Goal: Task Accomplishment & Management: Use online tool/utility

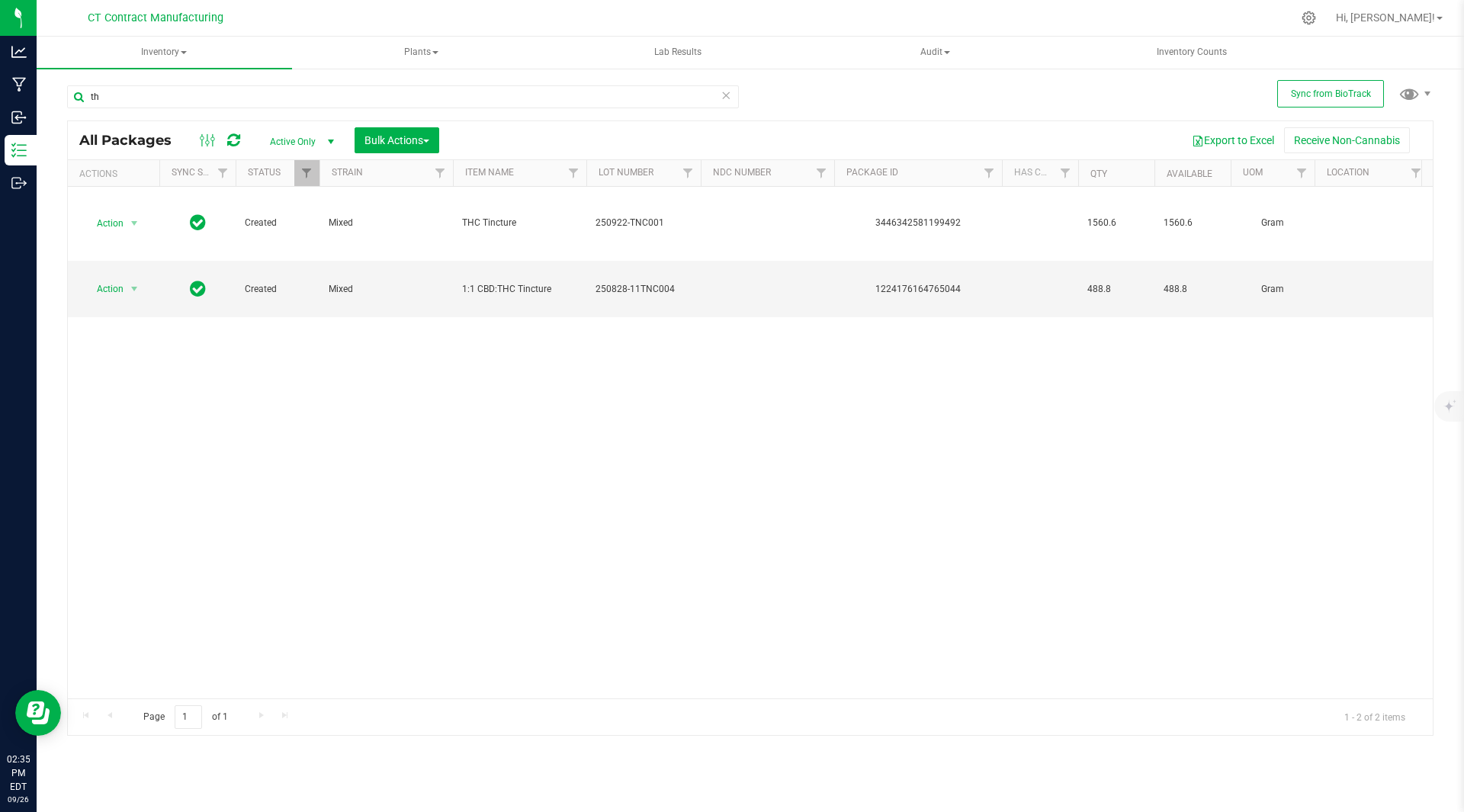
type input "t"
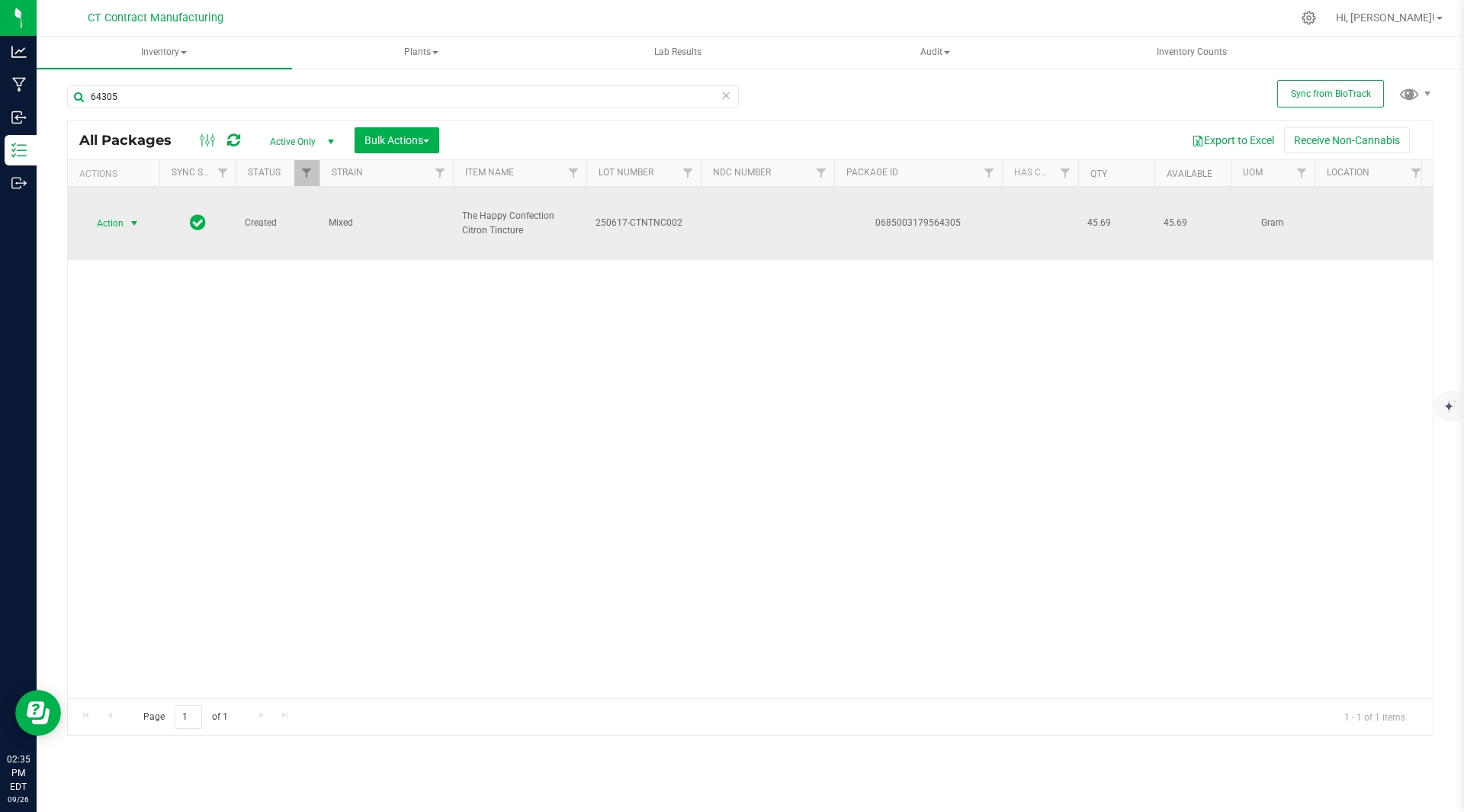
type input "64305"
click at [129, 224] on span "select" at bounding box center [133, 223] width 12 height 12
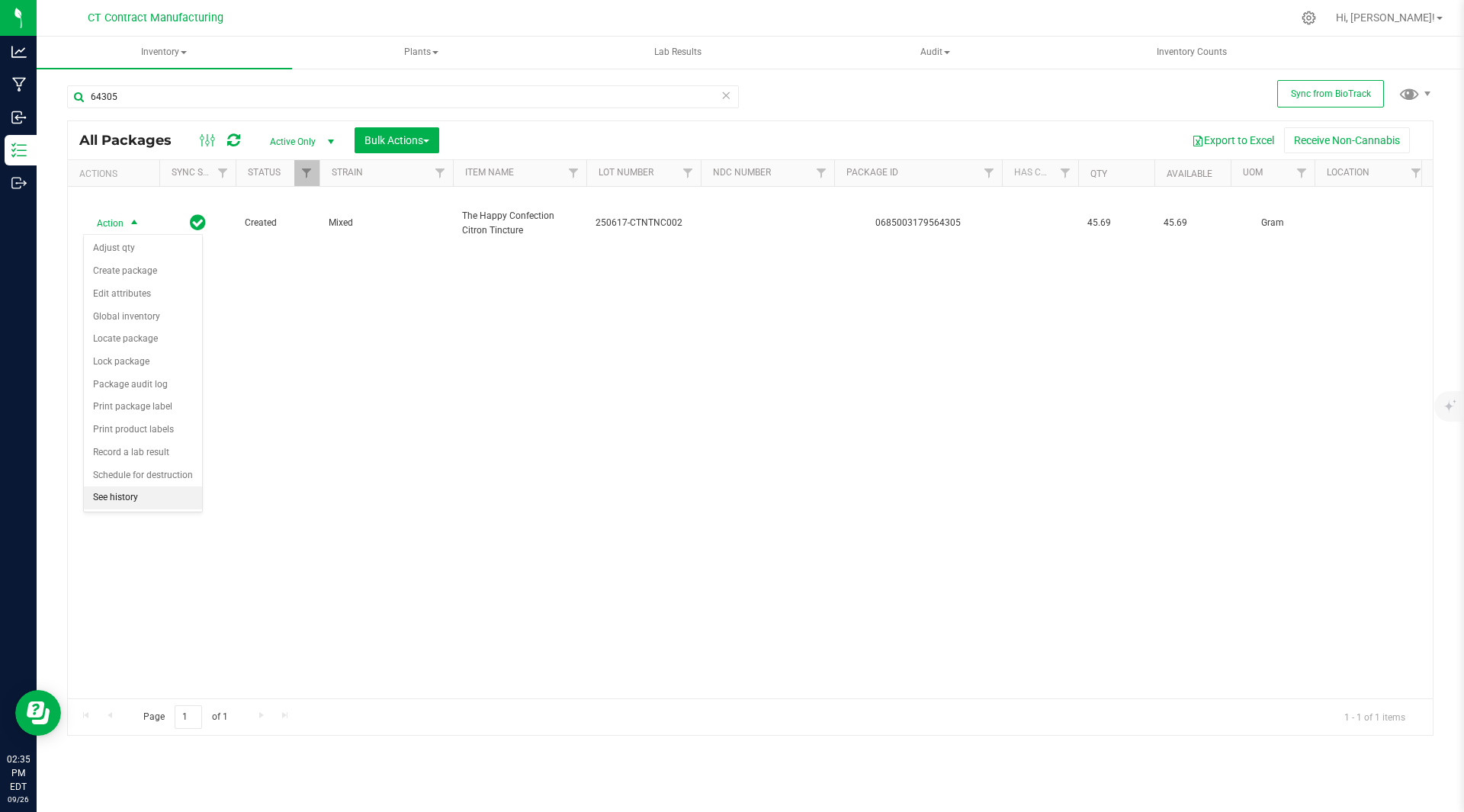
click at [129, 493] on li "See history" at bounding box center [143, 498] width 118 height 23
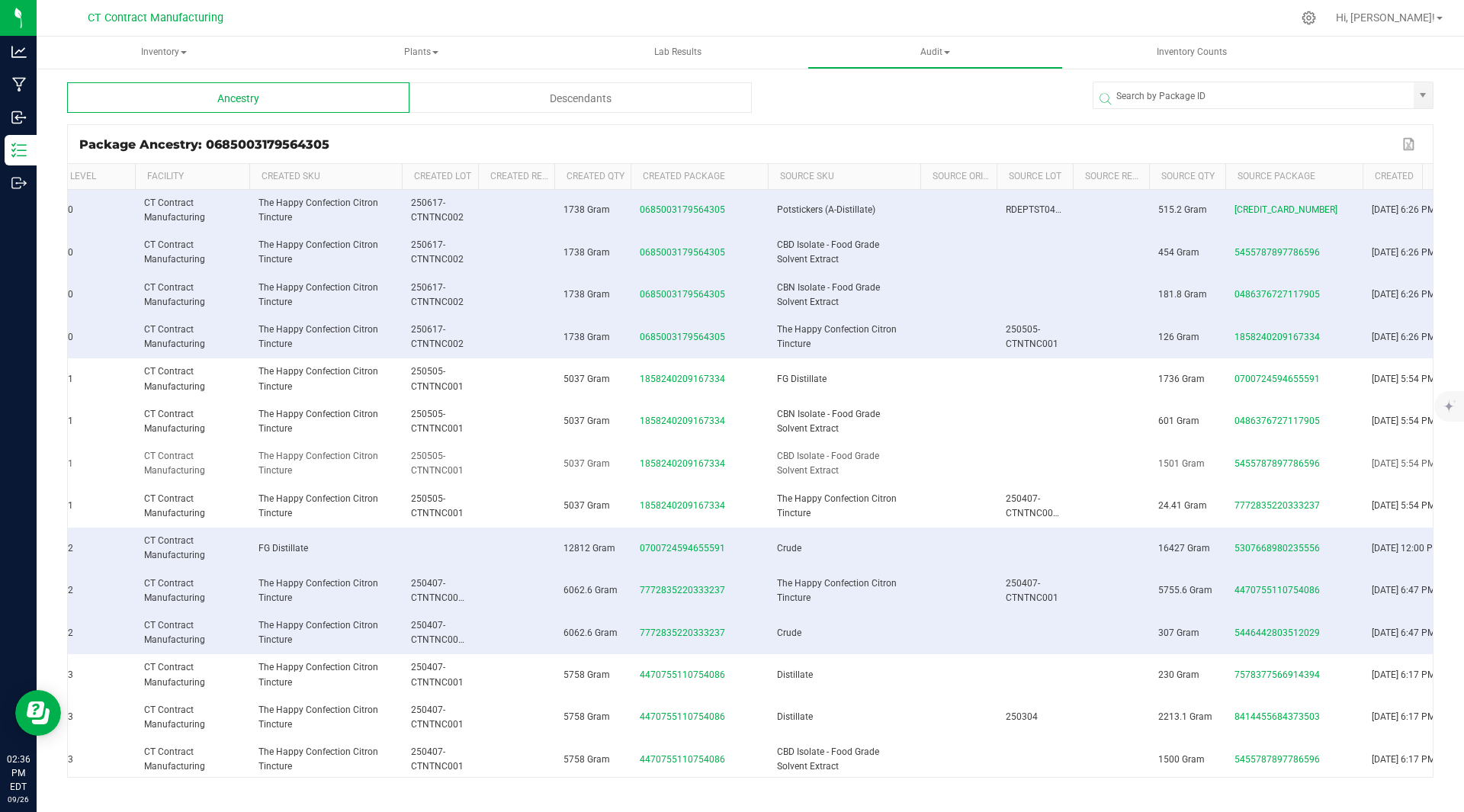
scroll to position [6, 9]
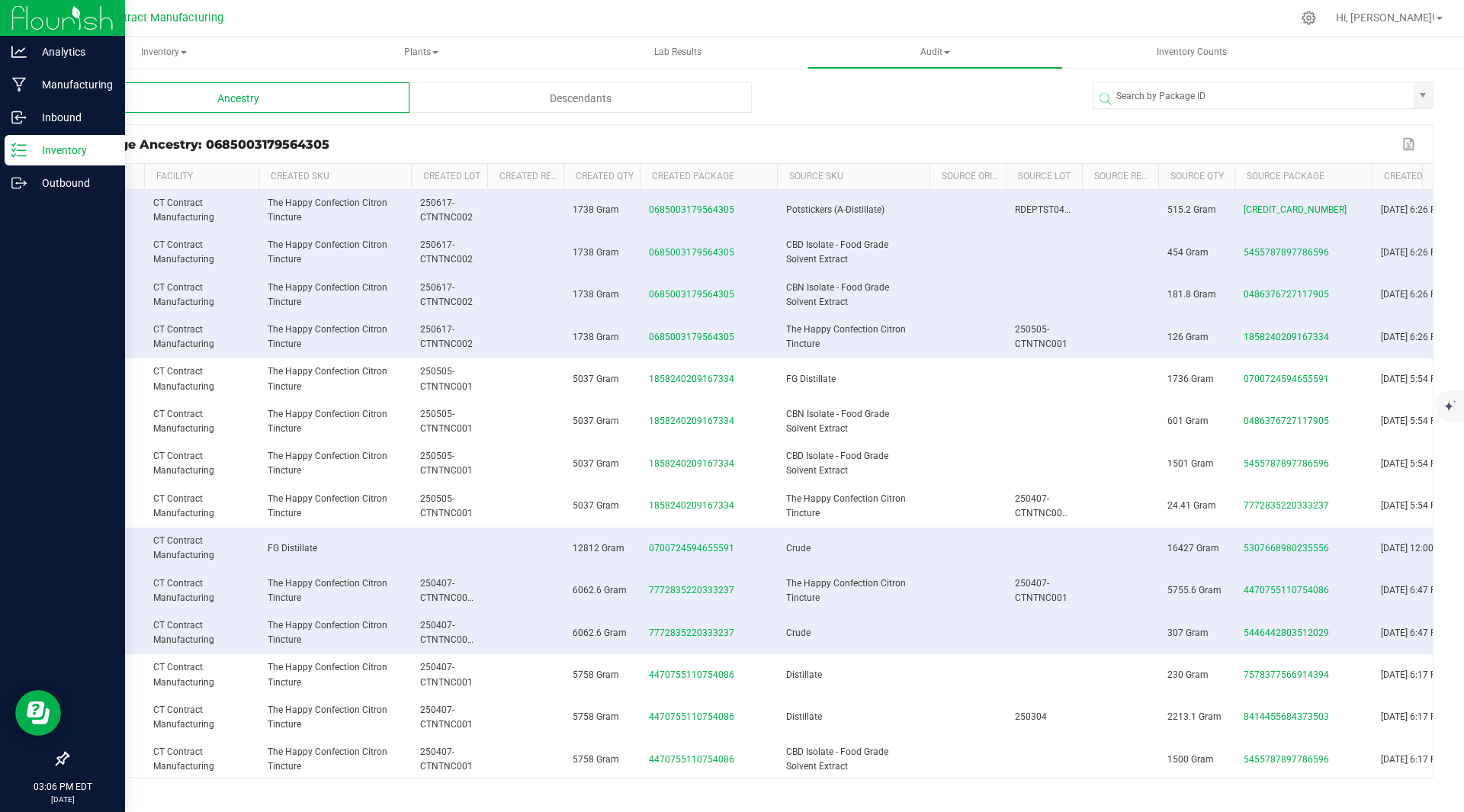
click at [23, 149] on icon at bounding box center [19, 149] width 15 height 15
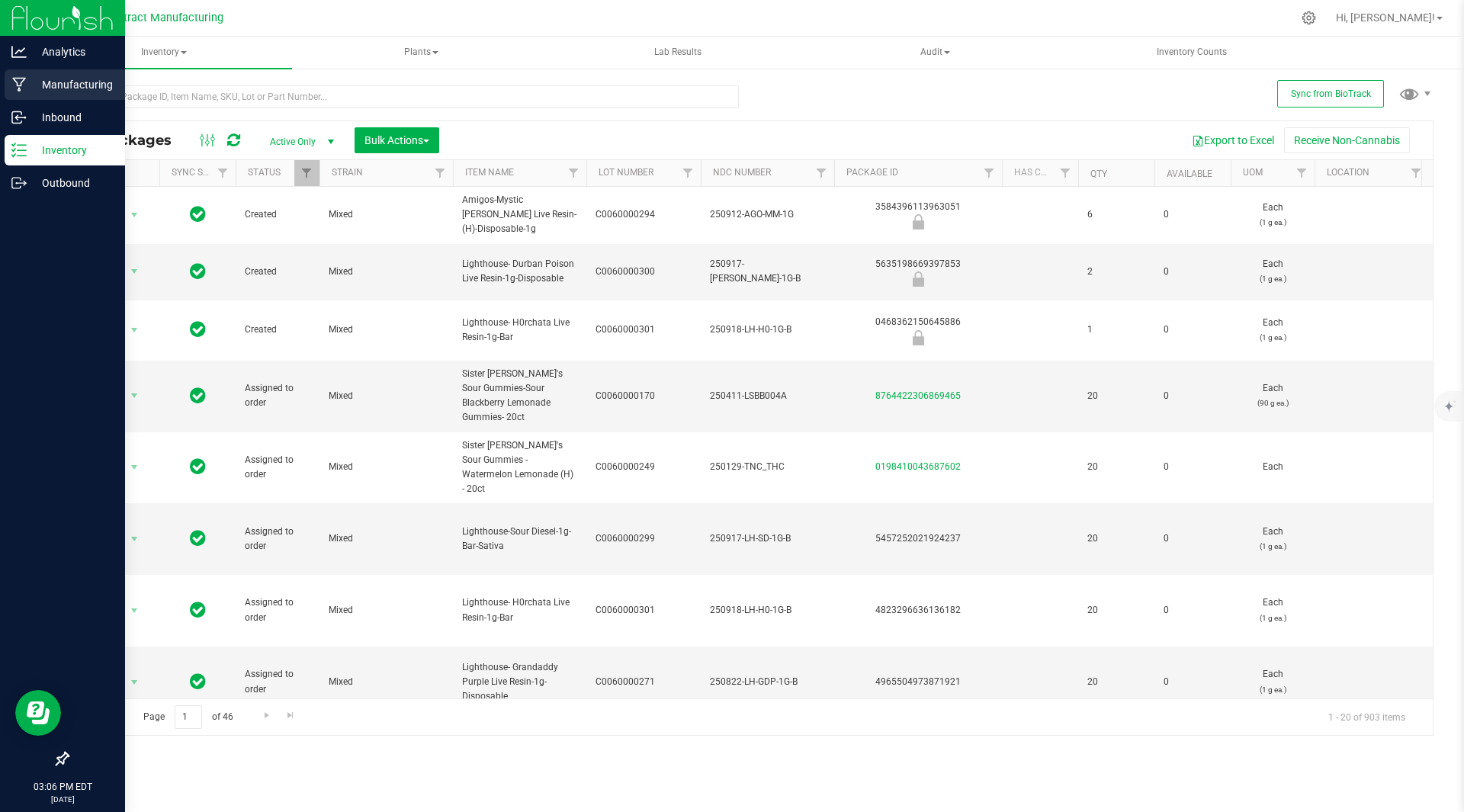
click at [53, 92] on p "Manufacturing" at bounding box center [72, 84] width 91 height 19
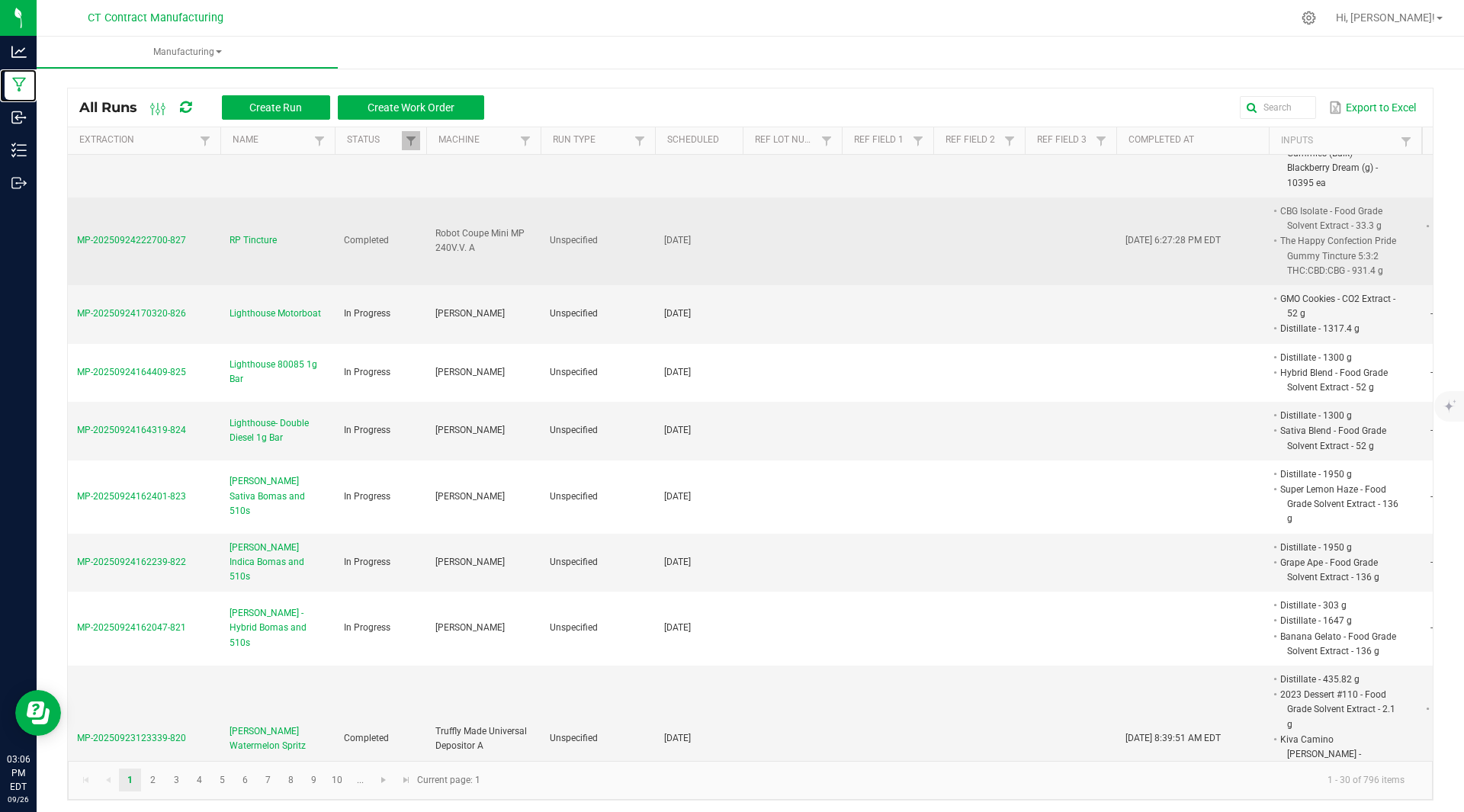
scroll to position [208, 0]
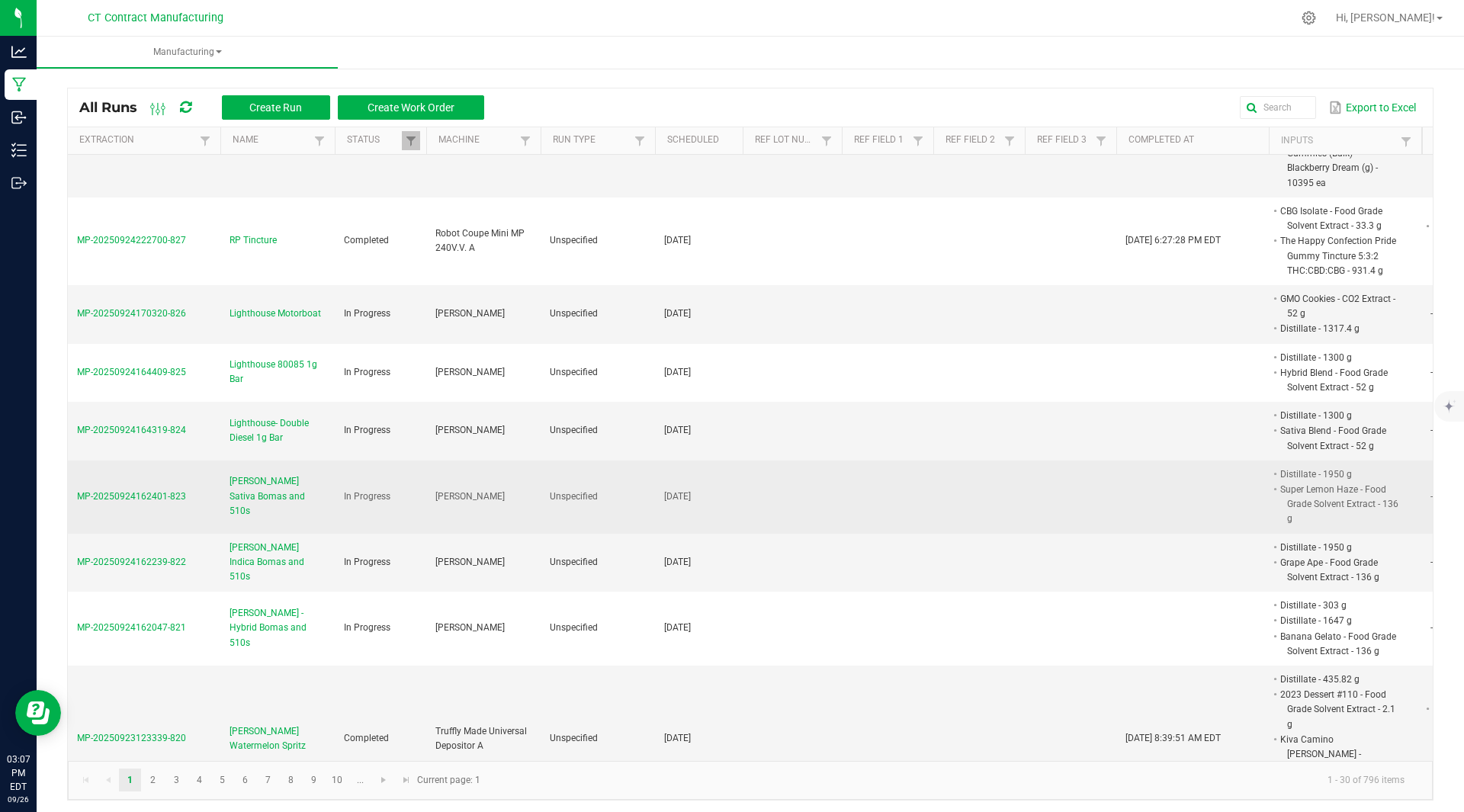
click at [275, 478] on span "[PERSON_NAME] Sativa Bomas and 510s" at bounding box center [277, 496] width 96 height 44
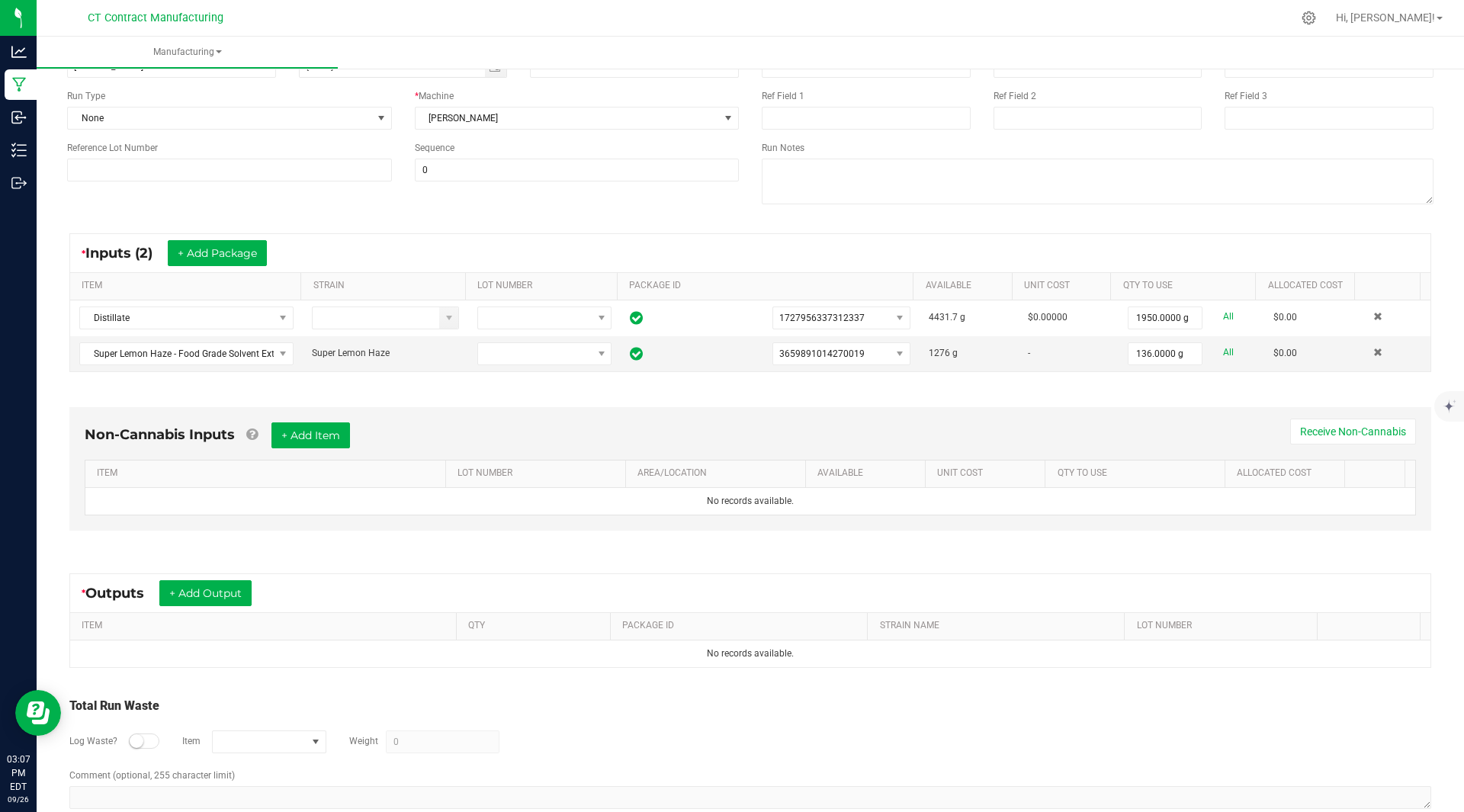
scroll to position [164, 0]
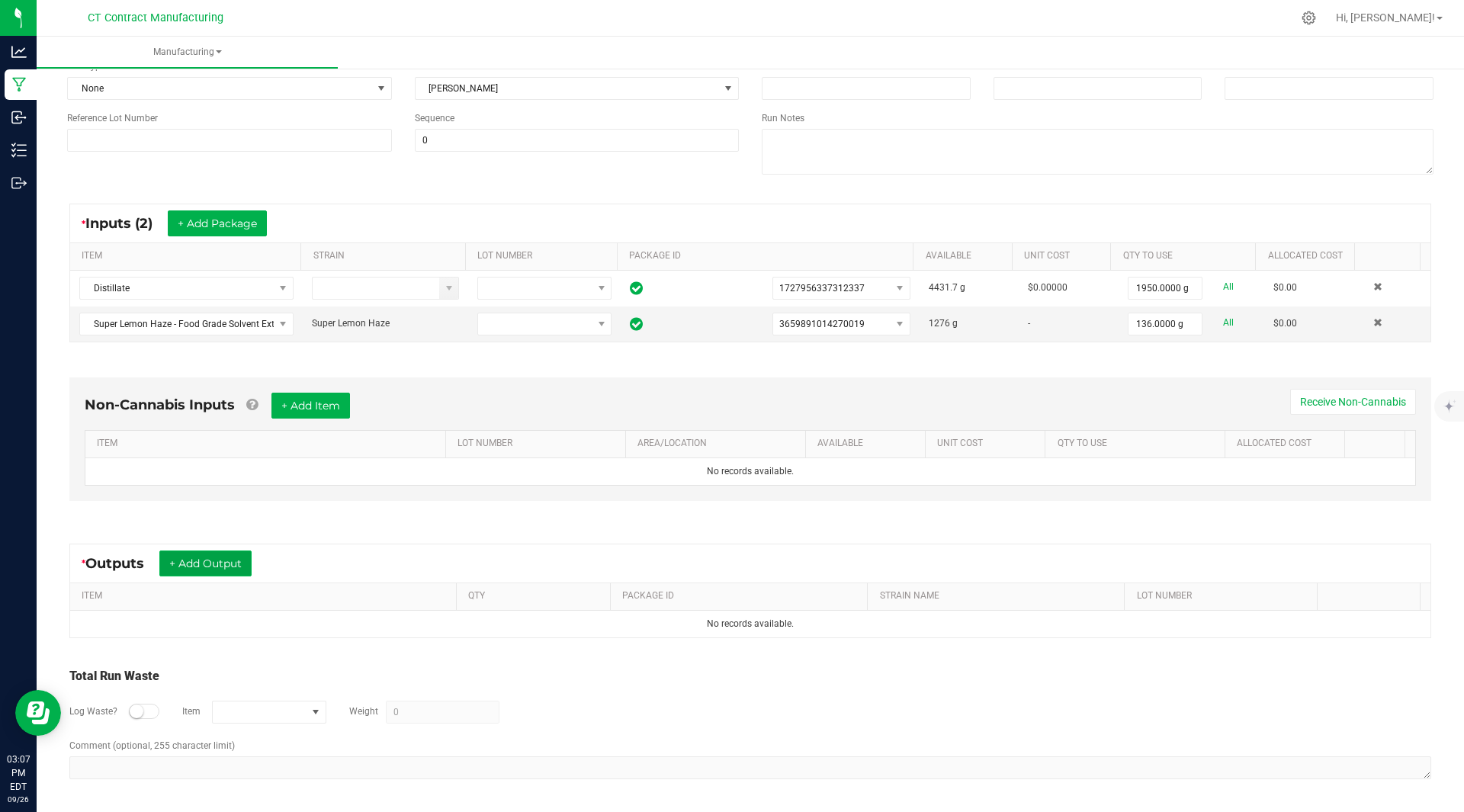
click at [219, 558] on button "+ Add Output" at bounding box center [205, 563] width 92 height 26
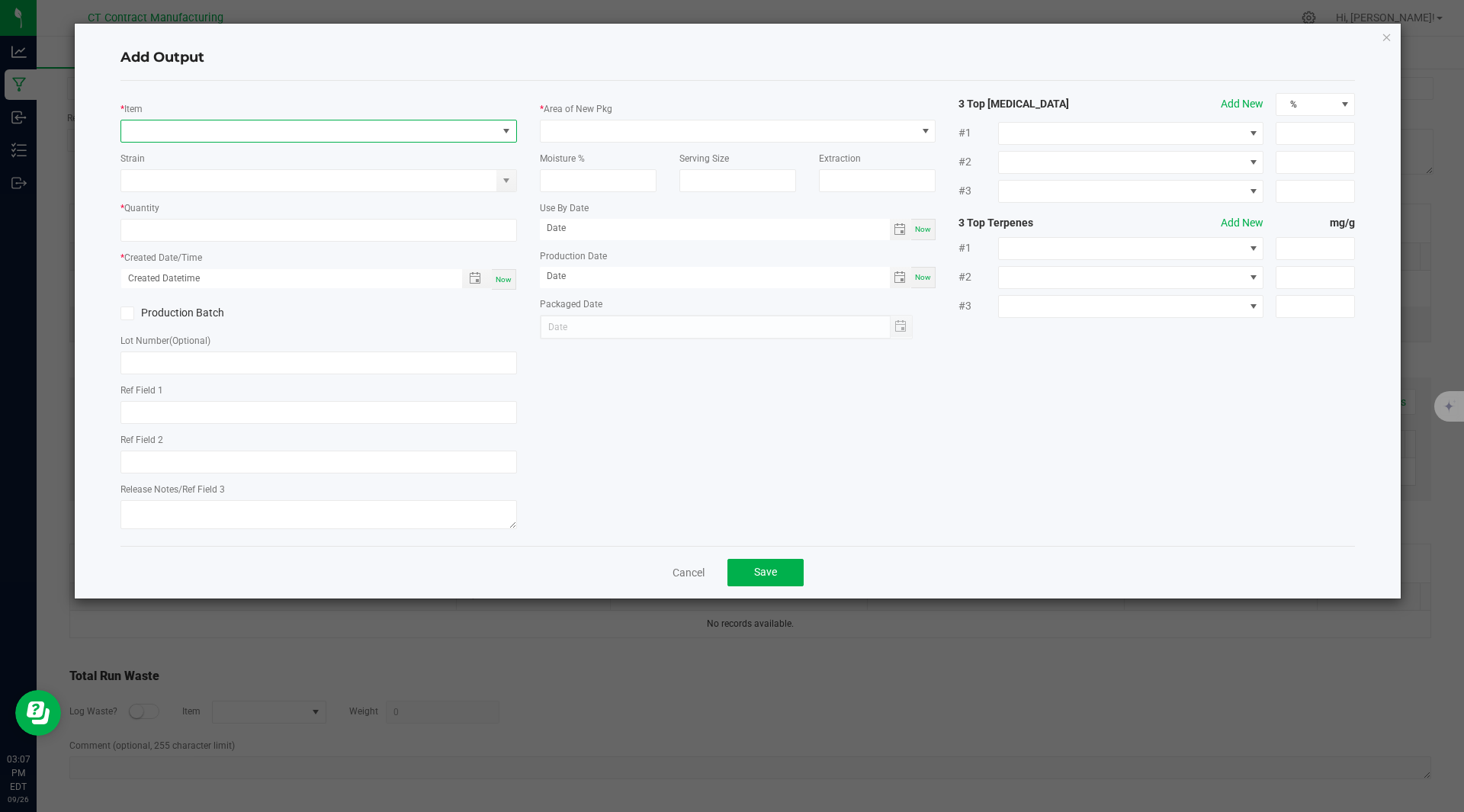
click at [221, 133] on span "NO DATA FOUND" at bounding box center [309, 131] width 376 height 21
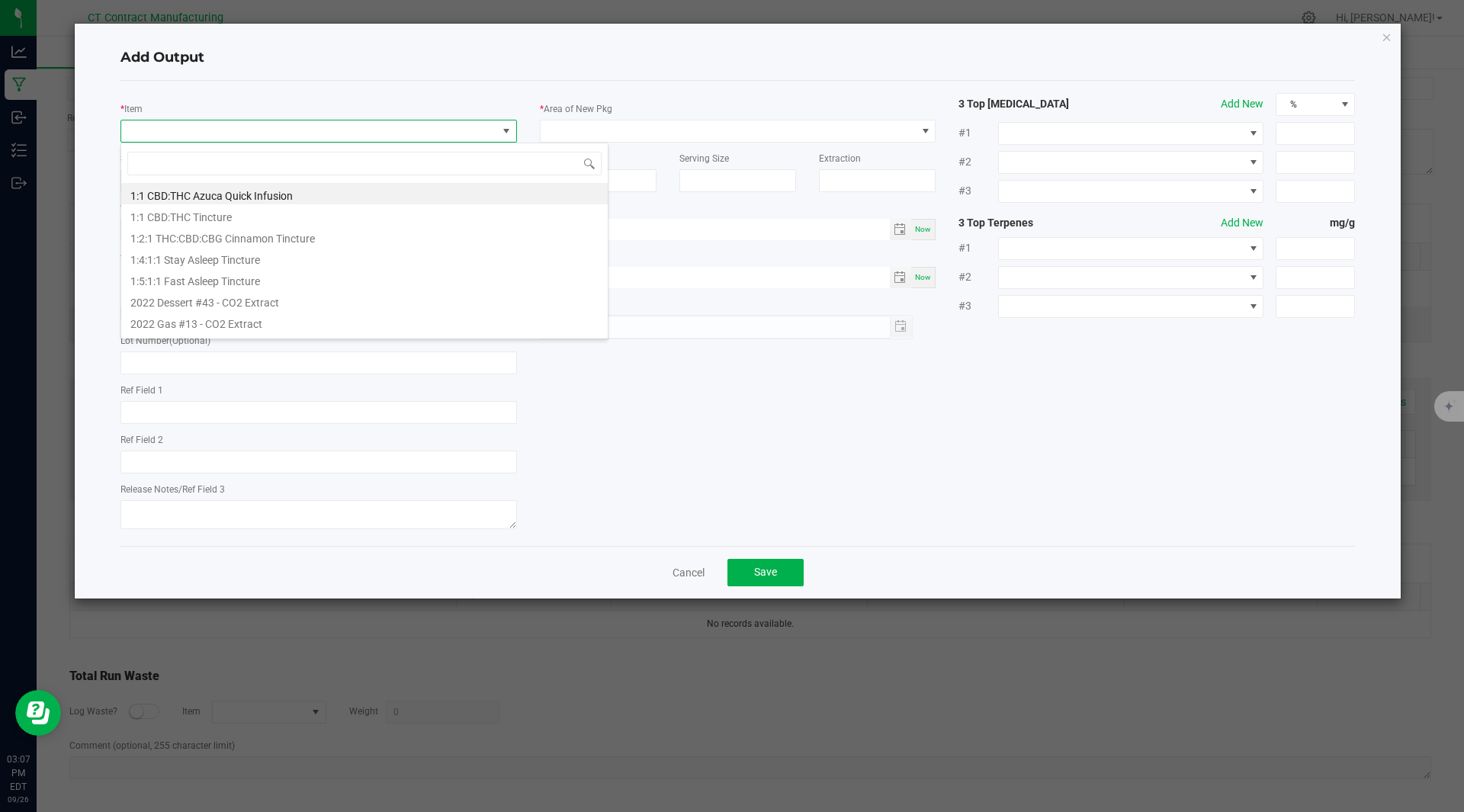
scroll to position [23, 397]
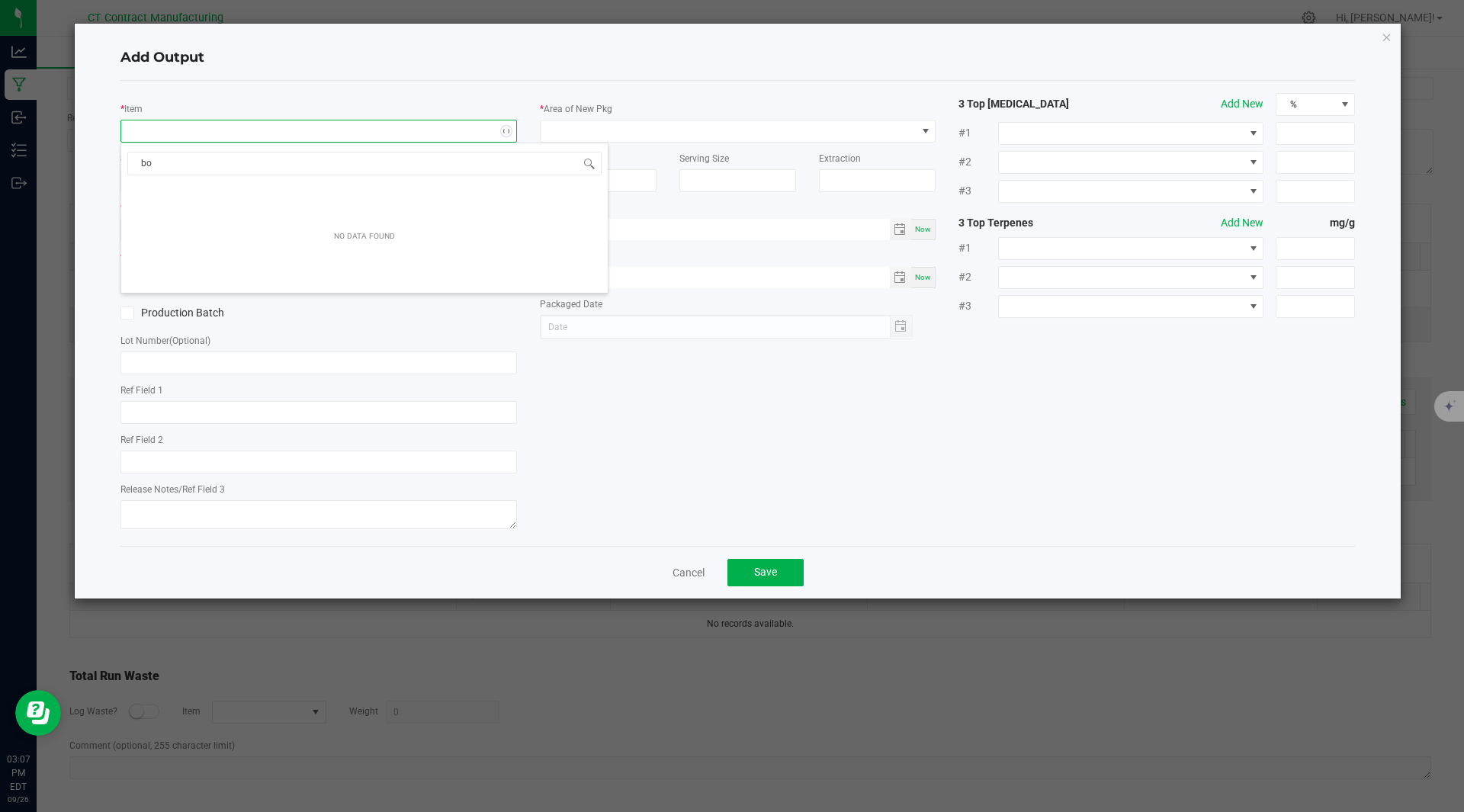
type input "b"
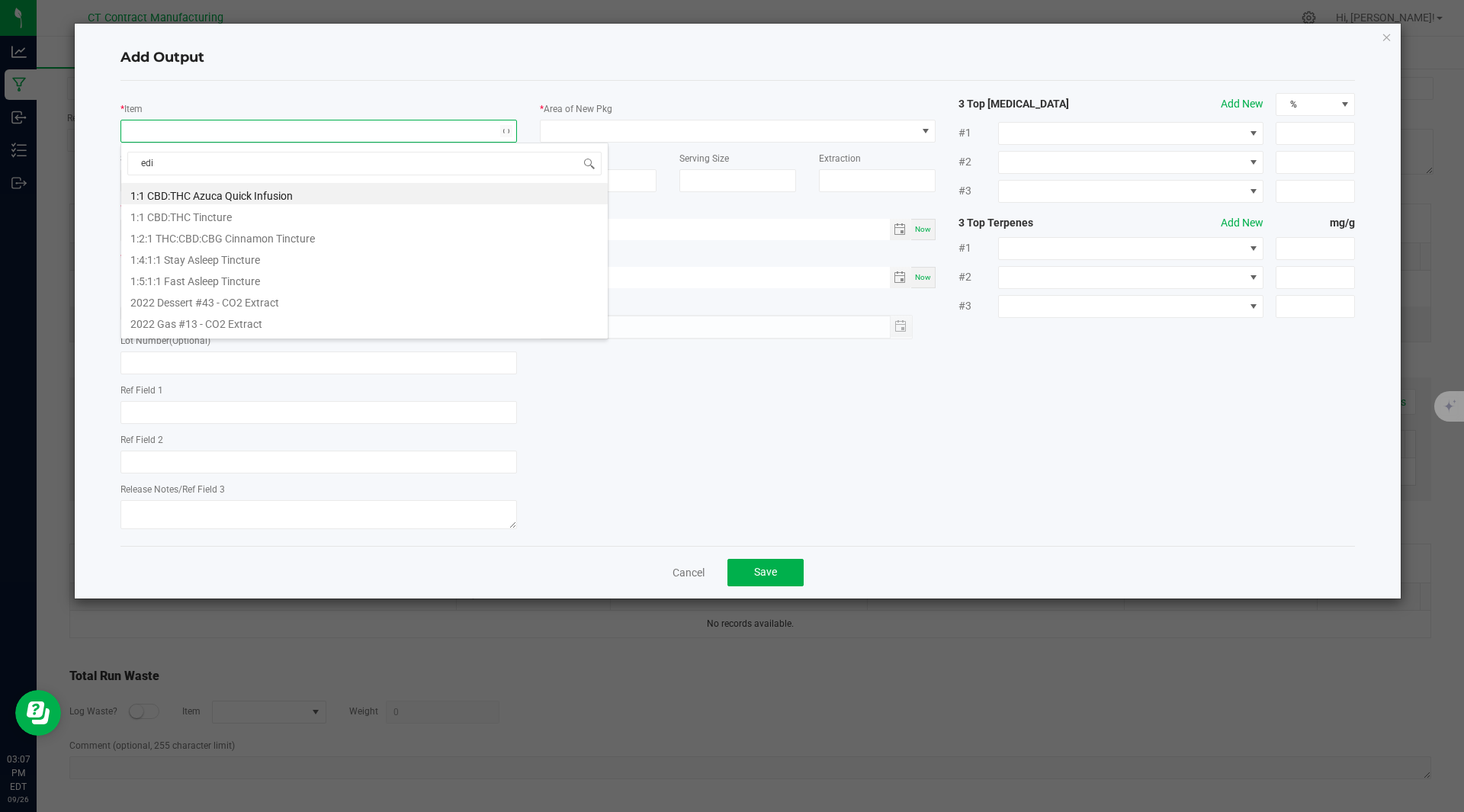
type input "[PERSON_NAME]"
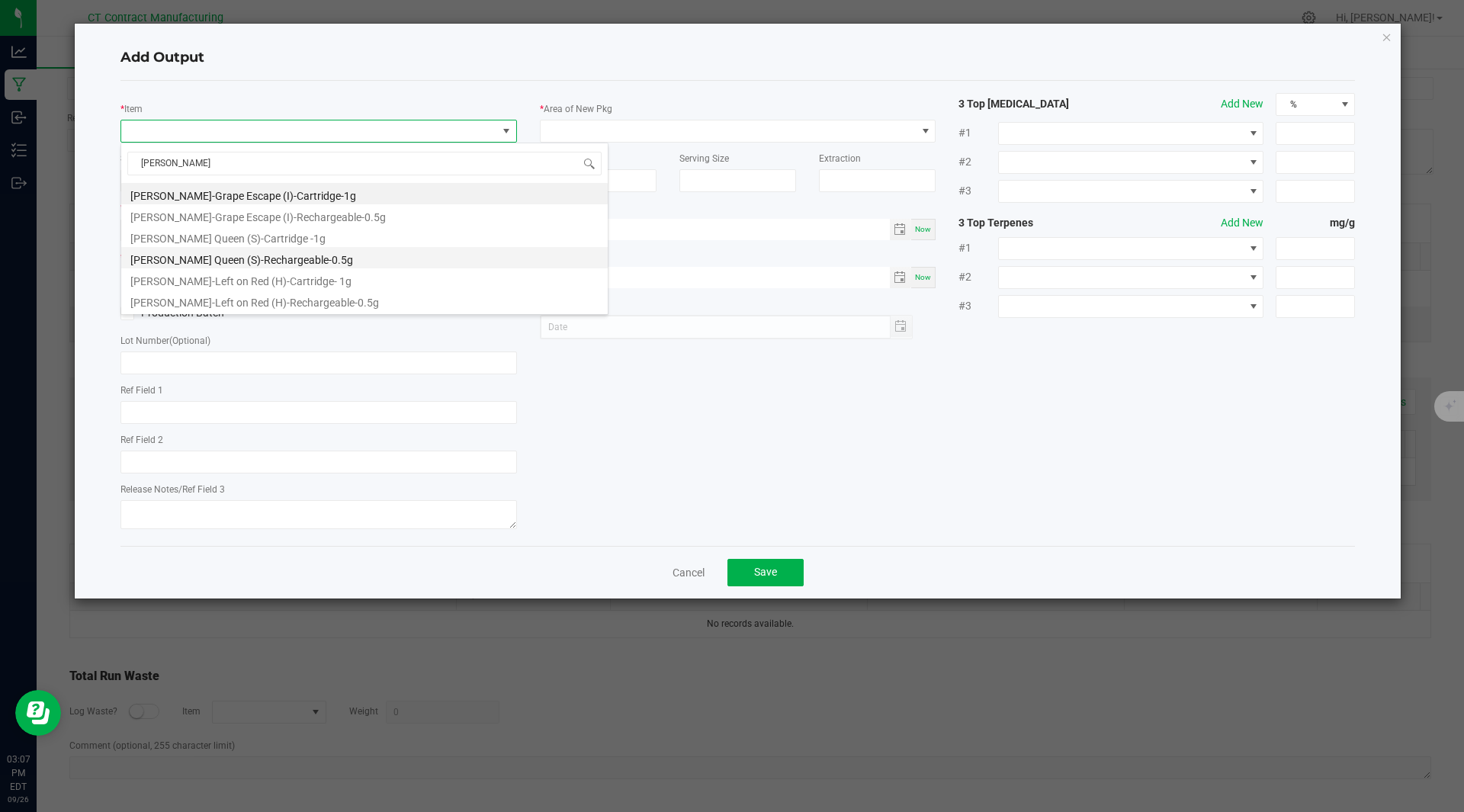
click at [323, 263] on li "[PERSON_NAME] Queen (S)-Rechargeable-0.5g" at bounding box center [365, 258] width 487 height 21
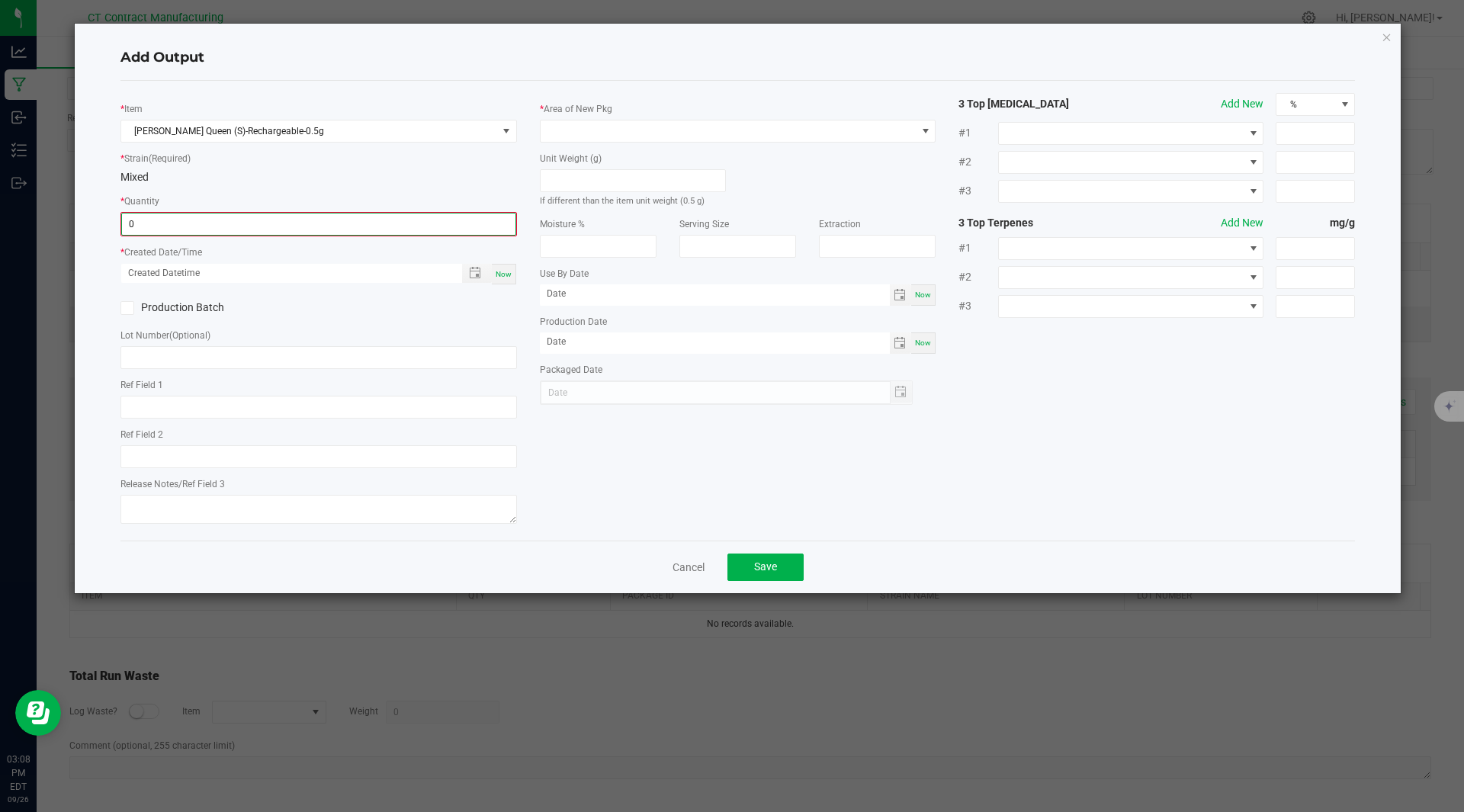
click at [160, 225] on input "0" at bounding box center [319, 224] width 394 height 21
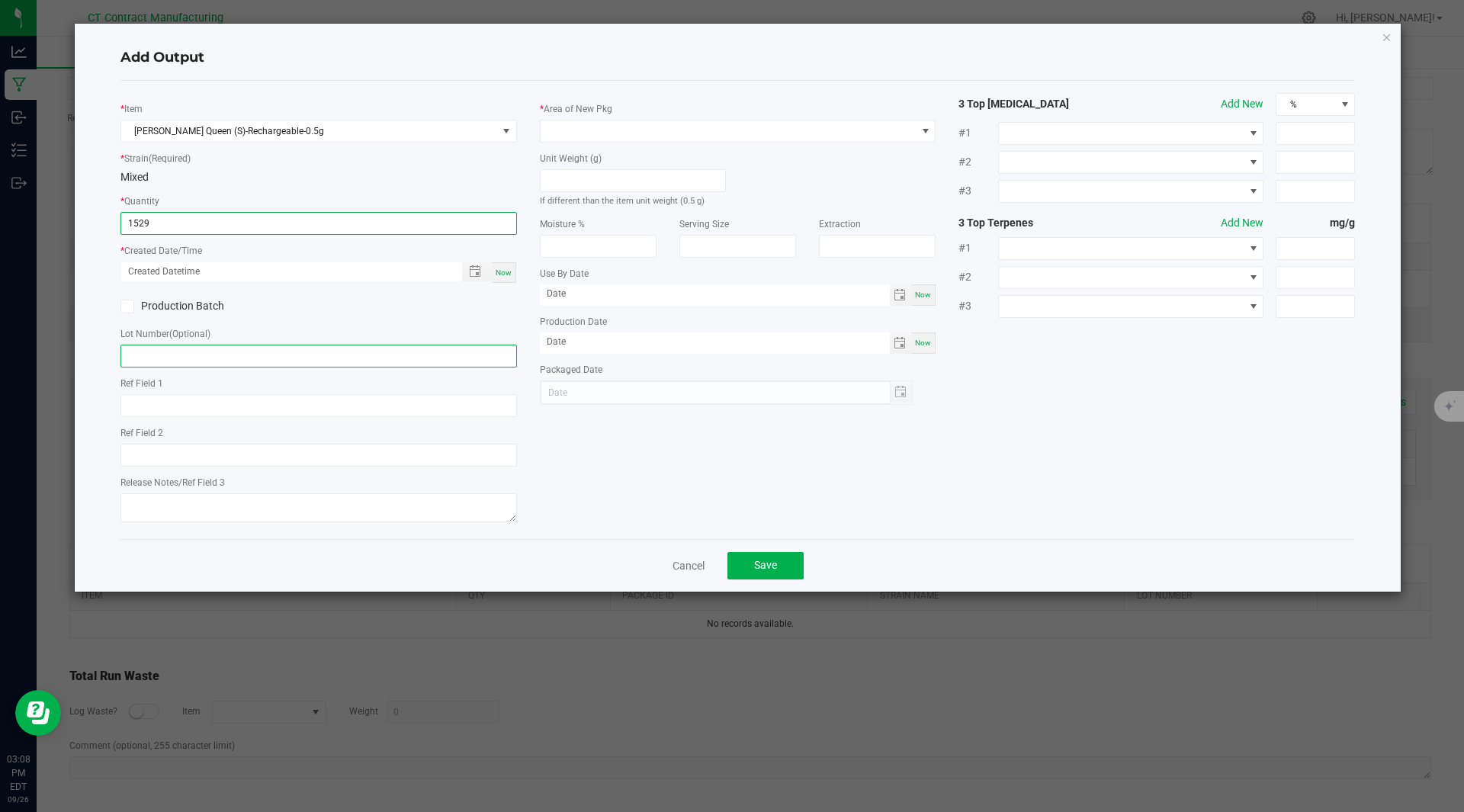
type input "1529 ea"
click at [150, 354] on input "text" at bounding box center [319, 356] width 397 height 23
click at [165, 354] on input "250925" at bounding box center [319, 356] width 397 height 23
type input "250925-EP-GQ-1G-R"
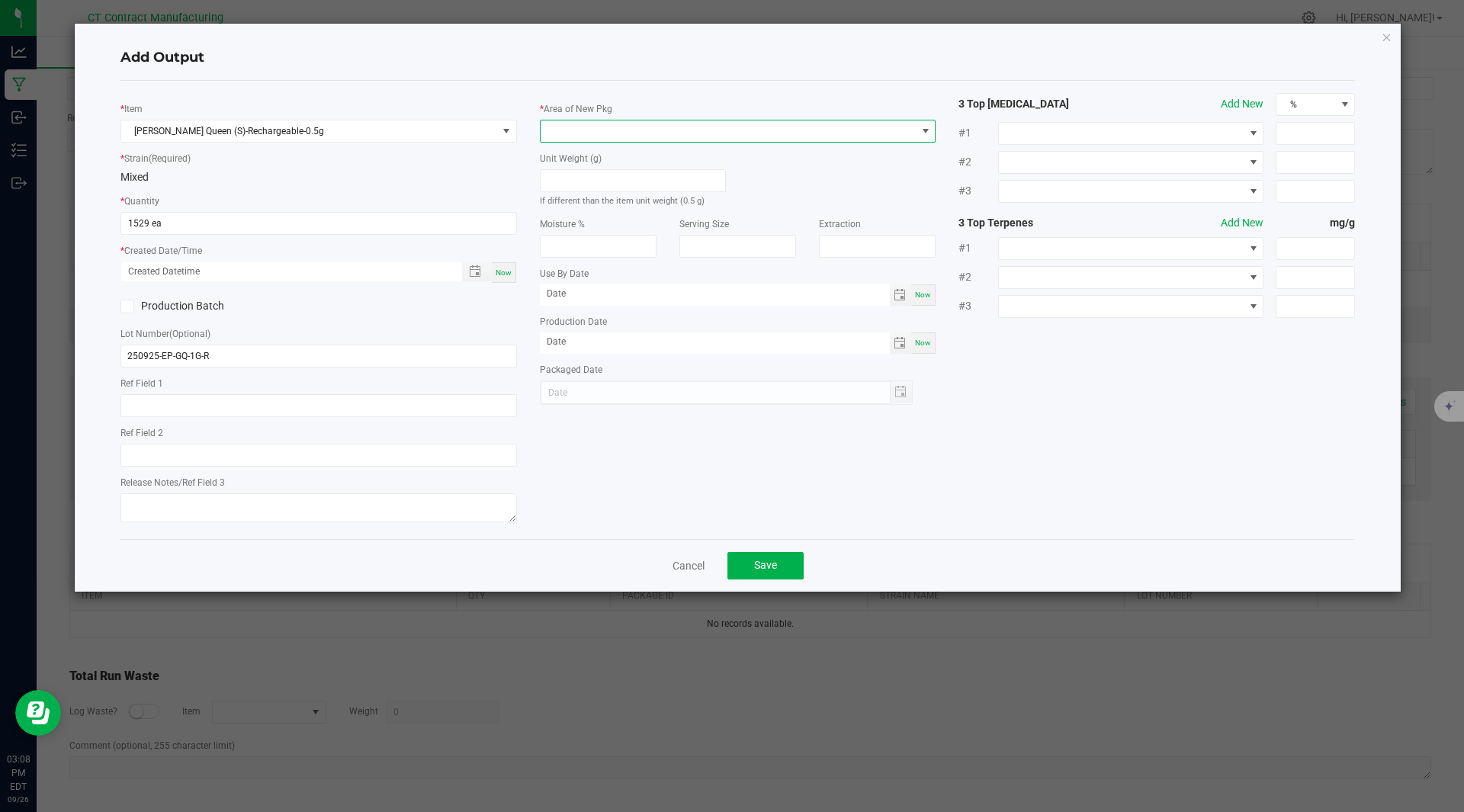
click at [666, 141] on span at bounding box center [728, 131] width 376 height 21
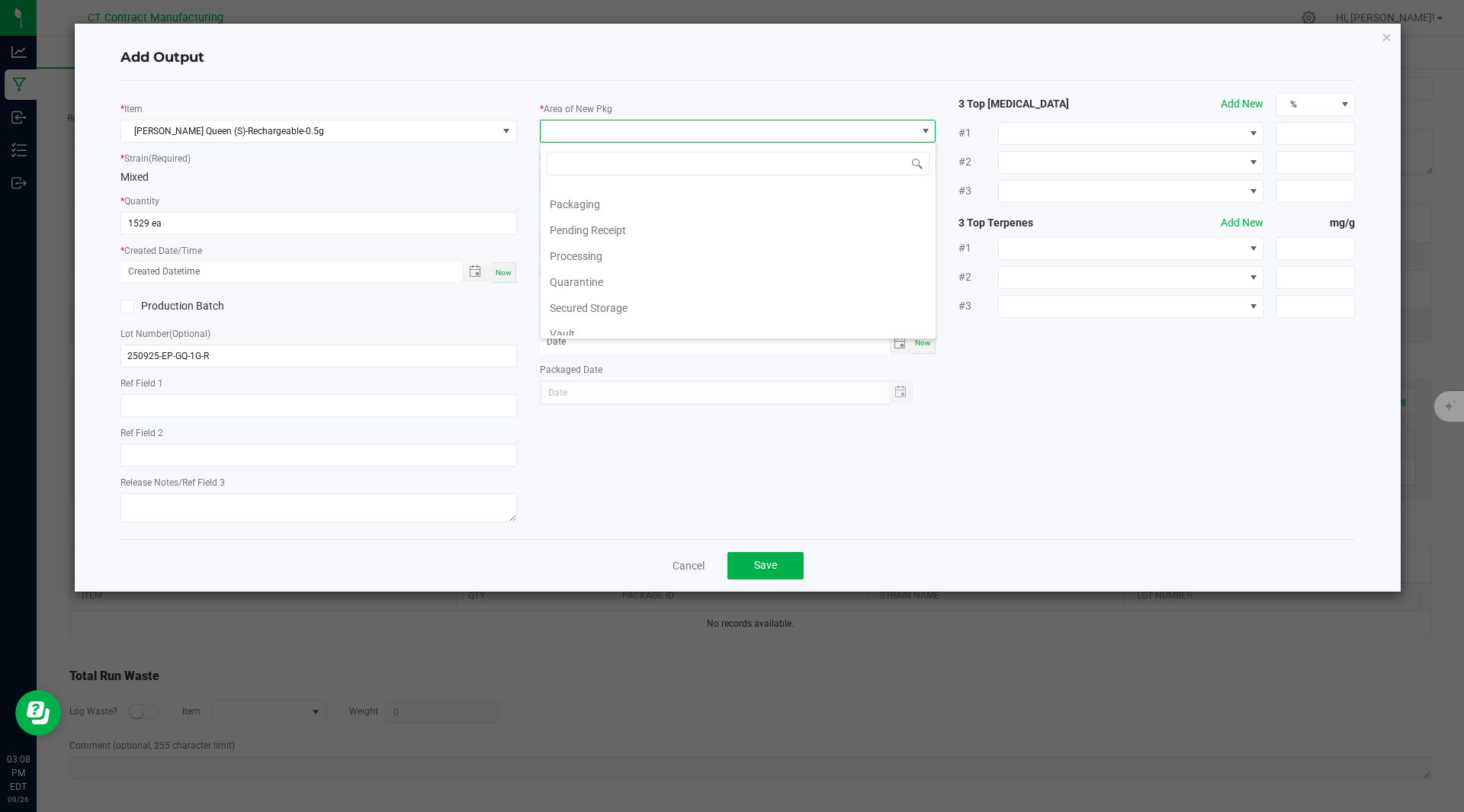
scroll to position [148, 0]
click at [686, 302] on li "Secured Storage" at bounding box center [738, 307] width 395 height 26
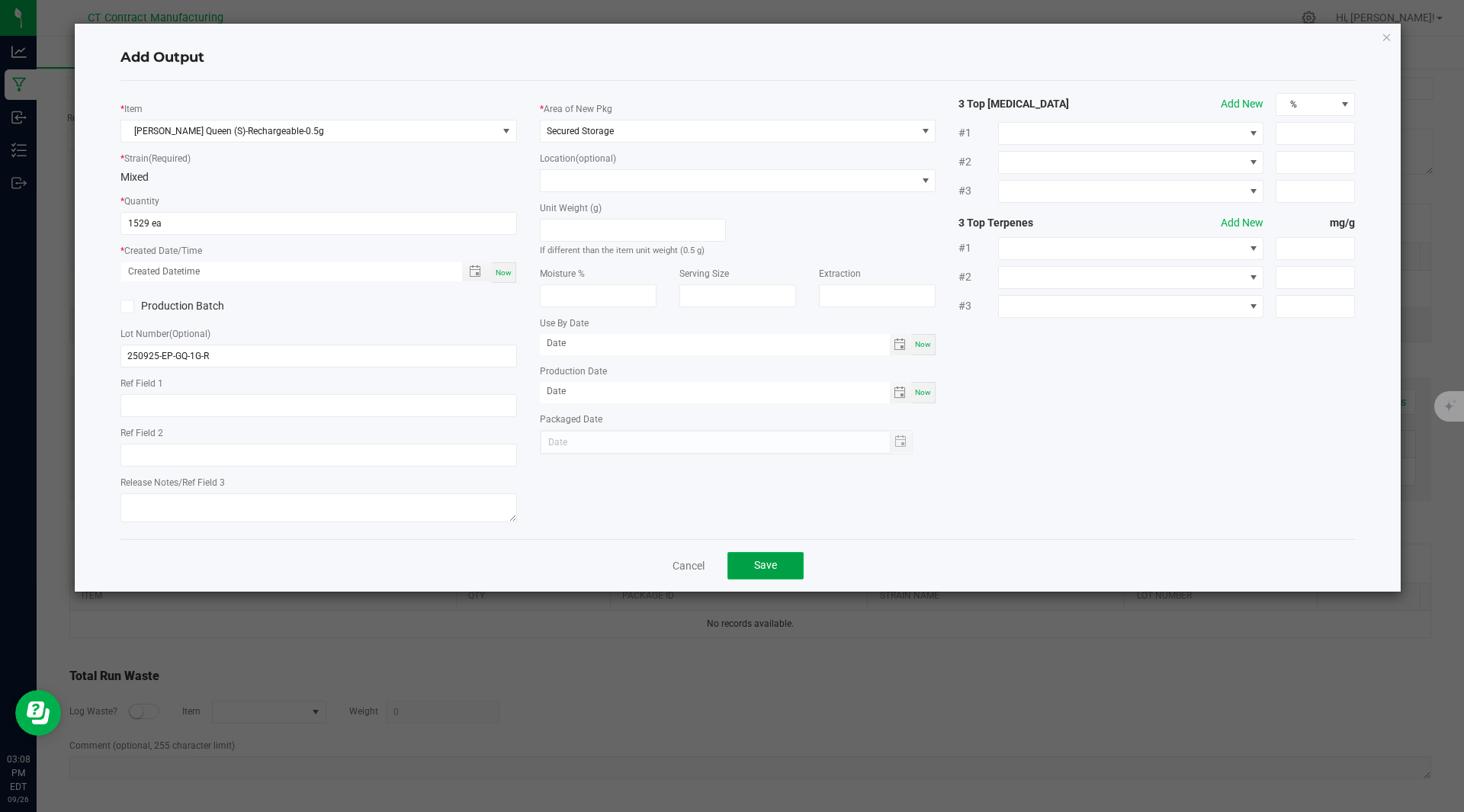
click at [766, 562] on span "Save" at bounding box center [766, 564] width 23 height 12
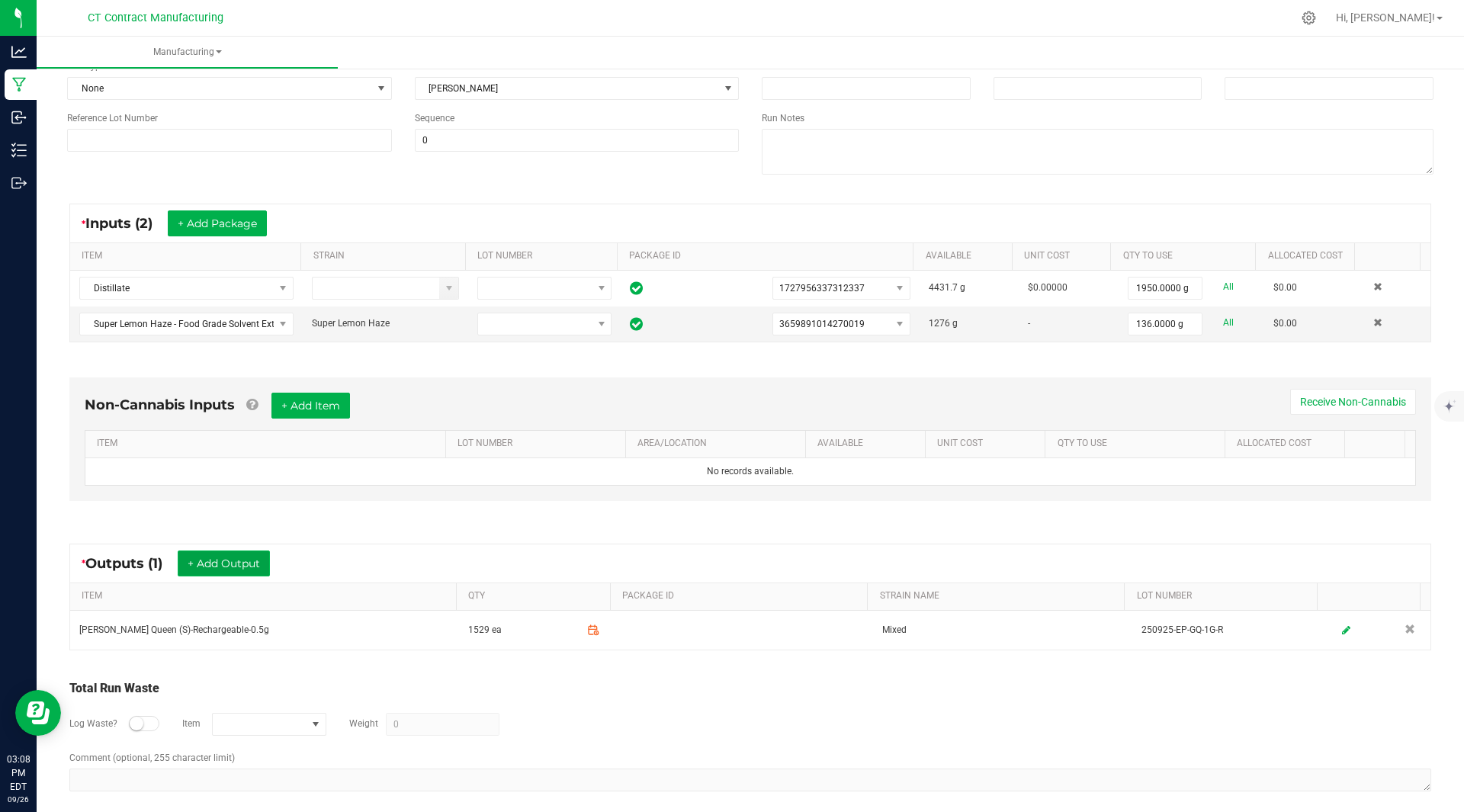
click at [246, 565] on button "+ Add Output" at bounding box center [224, 563] width 92 height 26
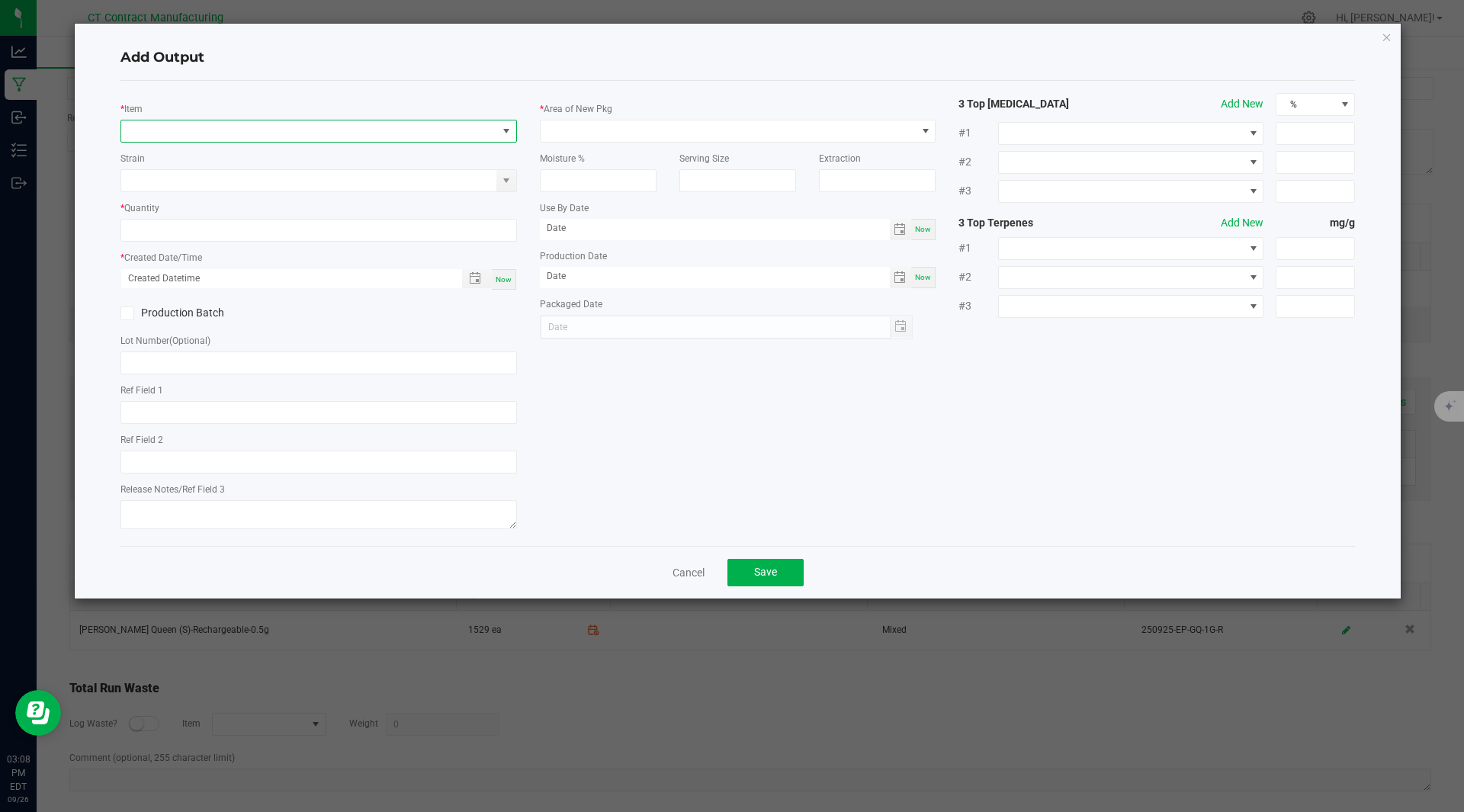
click at [203, 134] on span "NO DATA FOUND" at bounding box center [309, 131] width 376 height 21
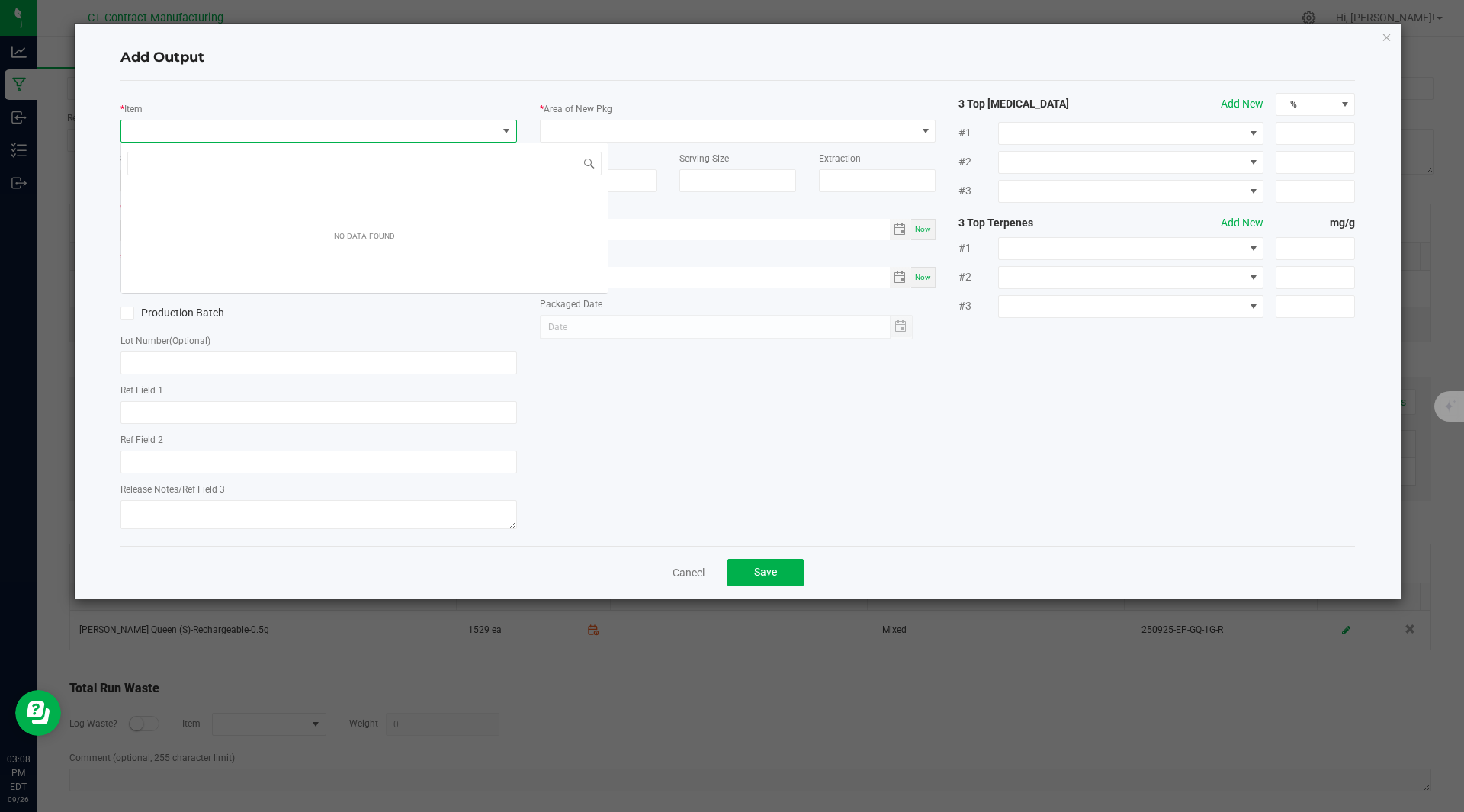
scroll to position [23, 397]
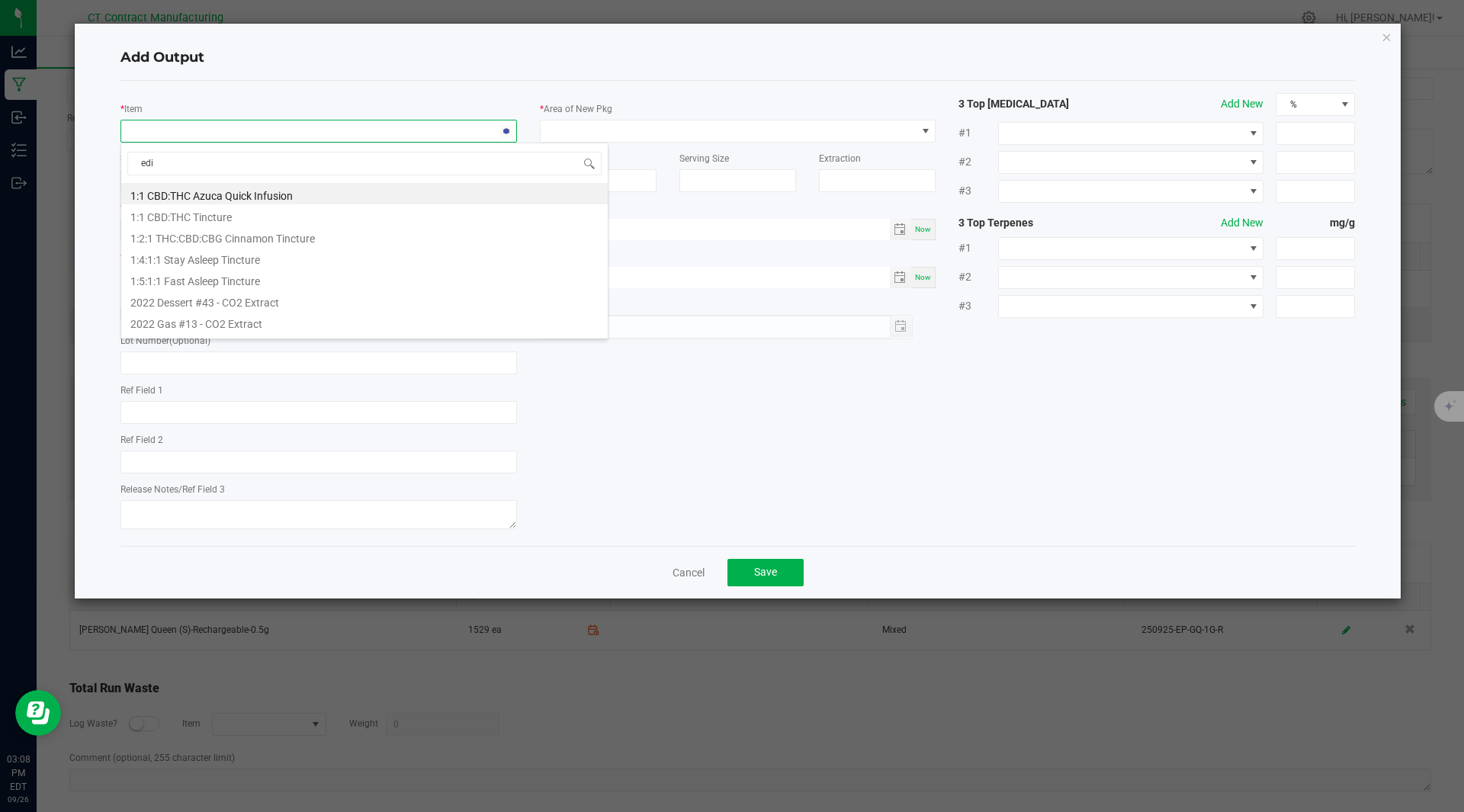
type input "[PERSON_NAME]"
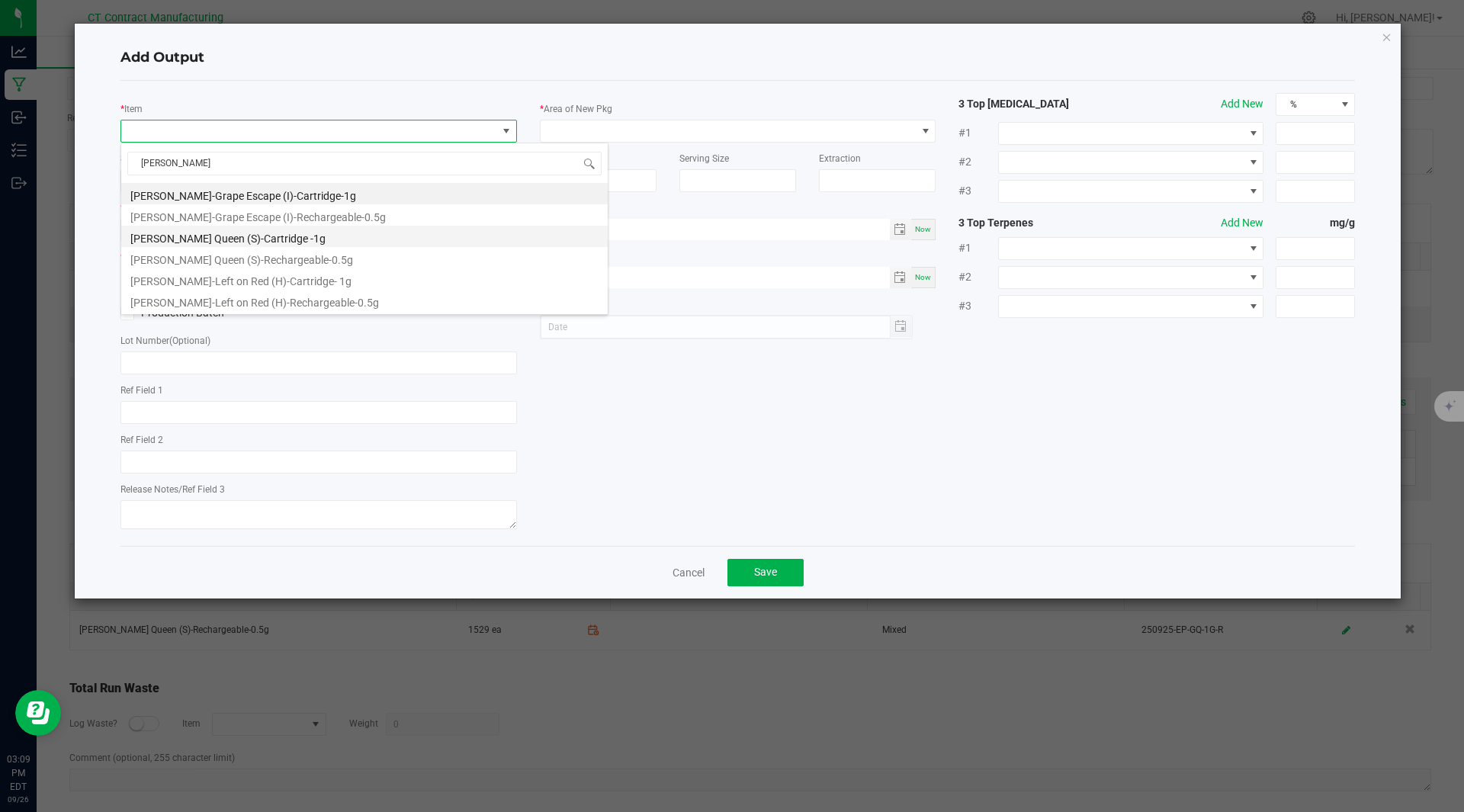
click at [295, 237] on li "[PERSON_NAME] Queen (S)-Cartridge -1g" at bounding box center [365, 236] width 487 height 21
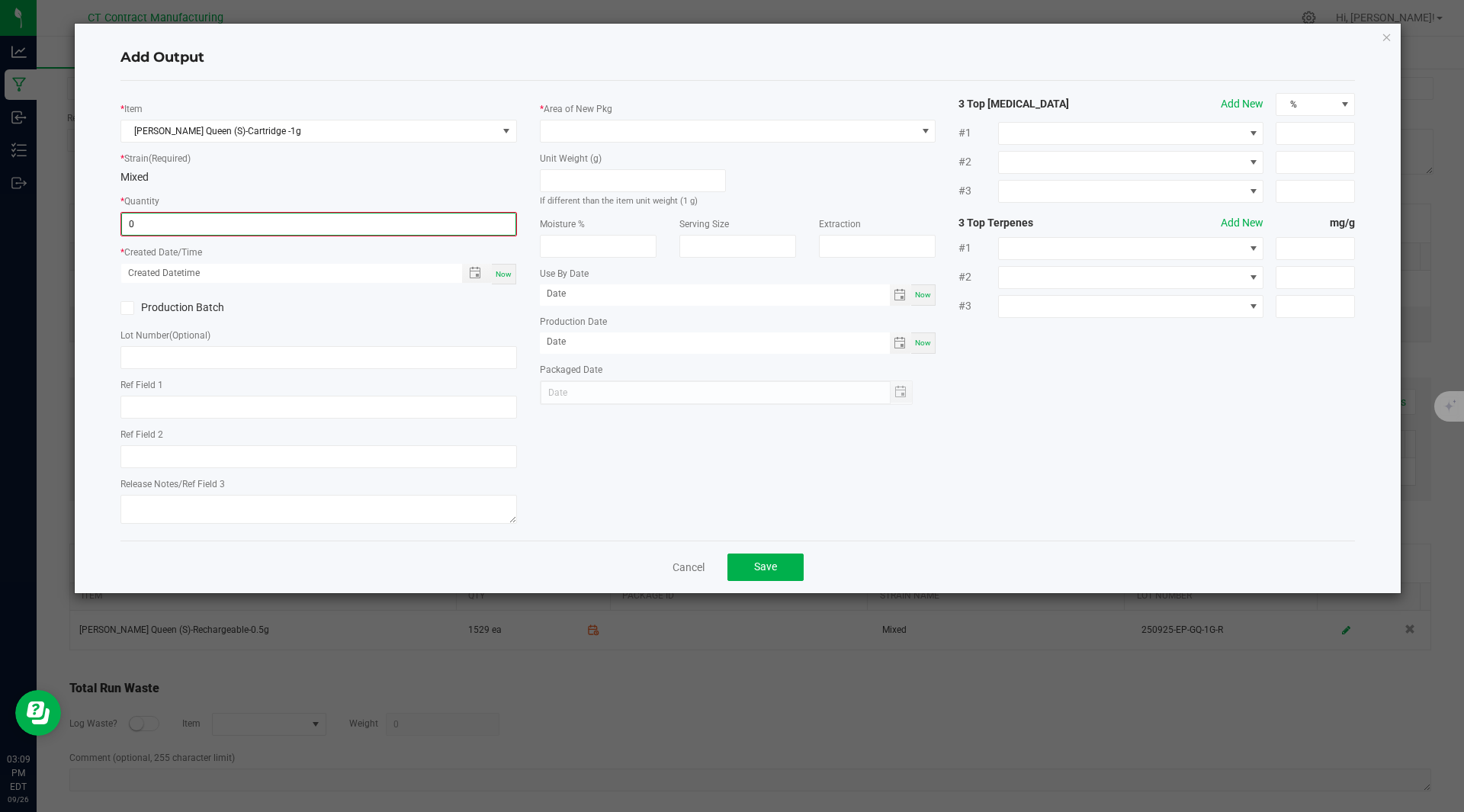
click at [214, 231] on input "0" at bounding box center [319, 224] width 394 height 21
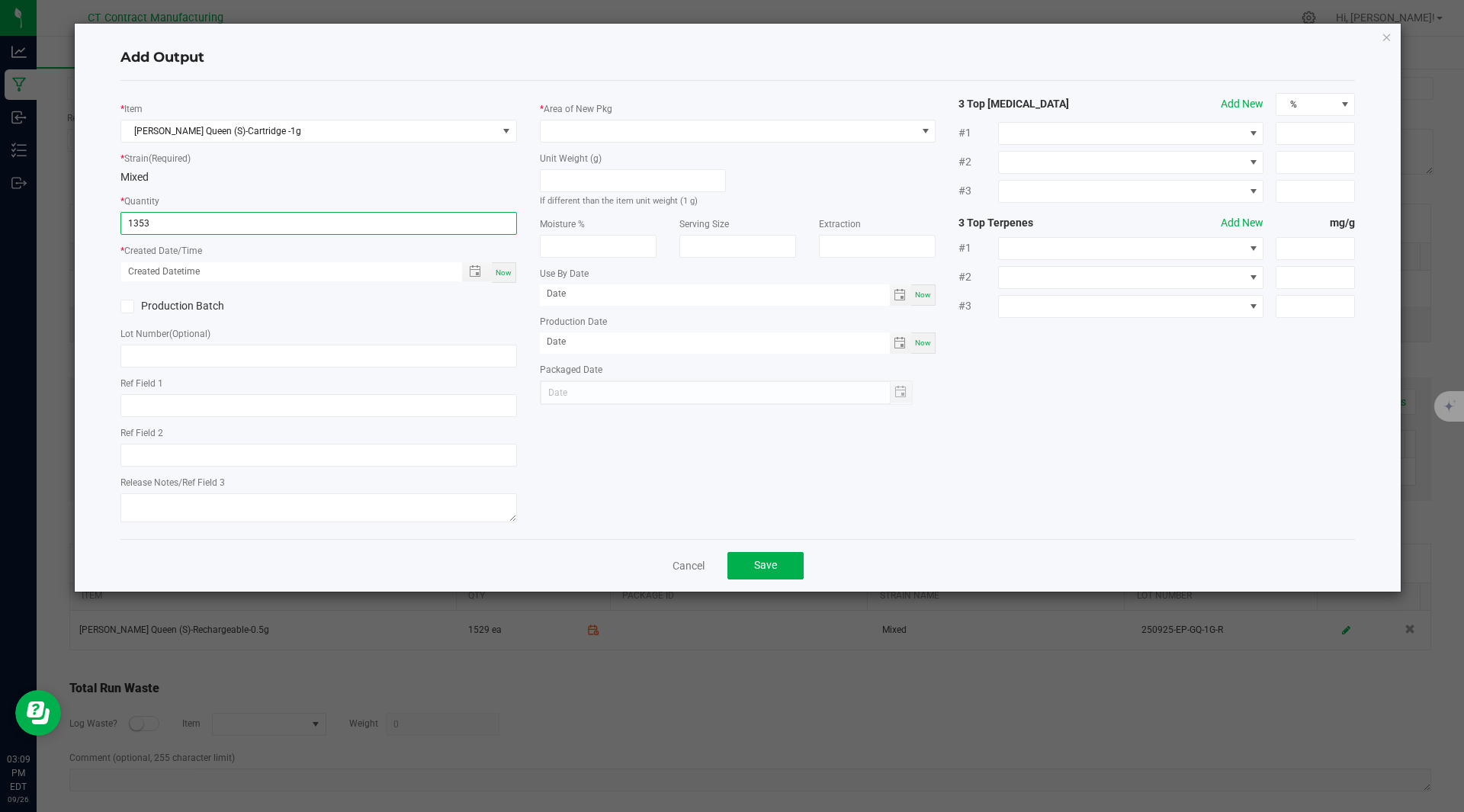
type input "1353 ea"
click at [500, 264] on div "Now" at bounding box center [504, 272] width 24 height 20
type input "[DATE] 3:09 PM"
type input "[DATE]"
click at [143, 351] on input "text" at bounding box center [319, 356] width 397 height 23
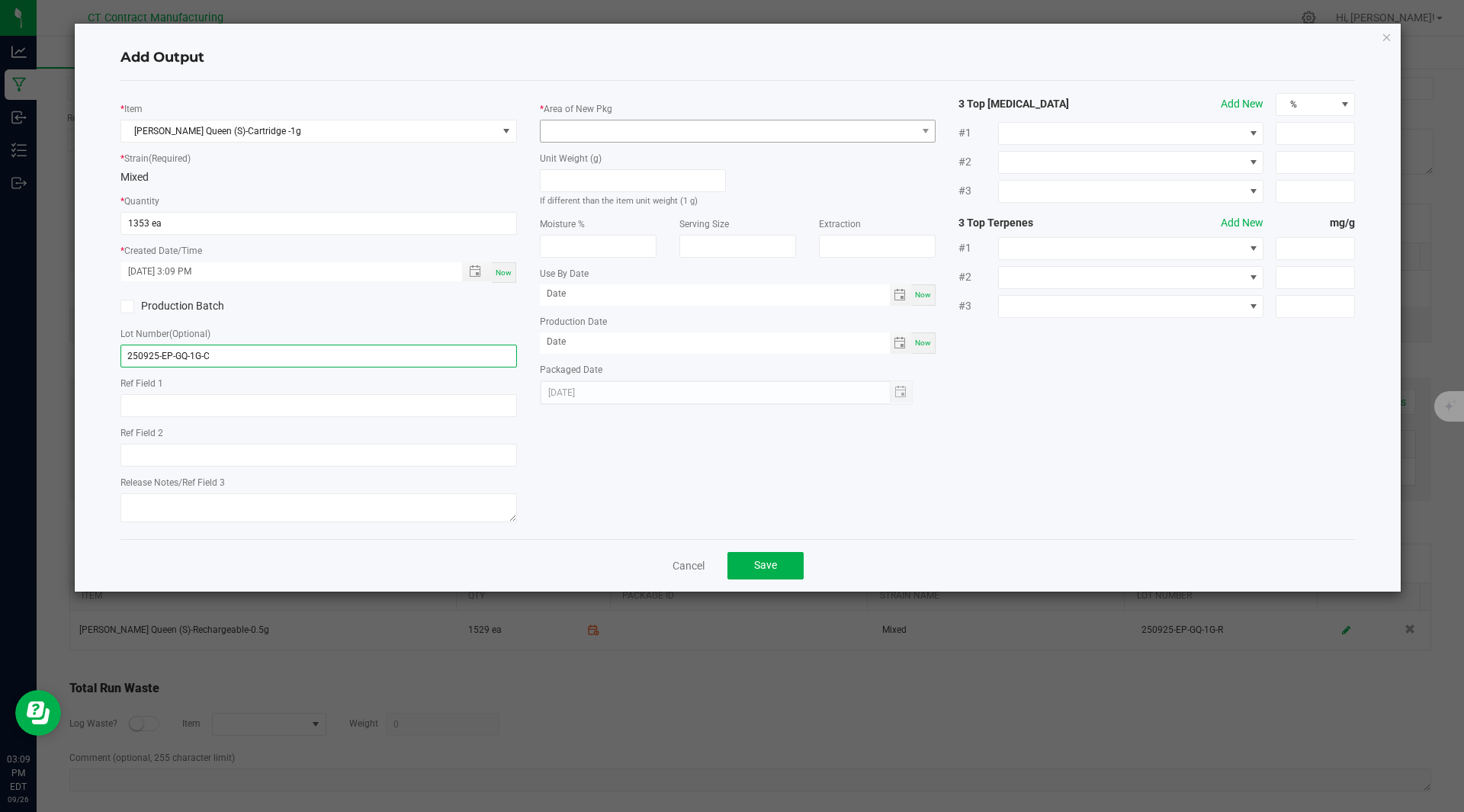
type input "250925-EP-GQ-1G-C"
click at [656, 137] on span at bounding box center [728, 131] width 376 height 21
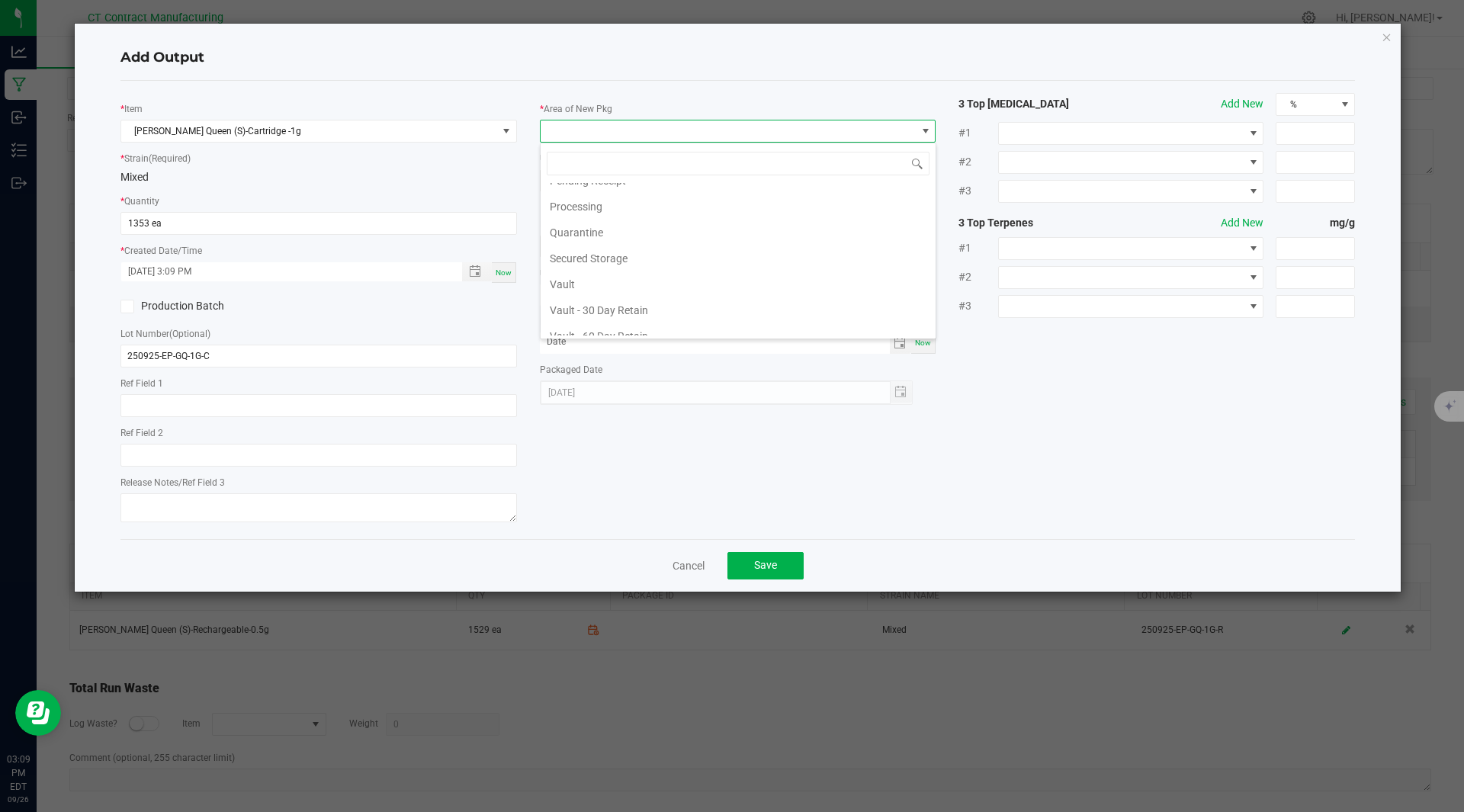
scroll to position [197, 0]
click at [610, 256] on li "Secured Storage" at bounding box center [738, 258] width 395 height 26
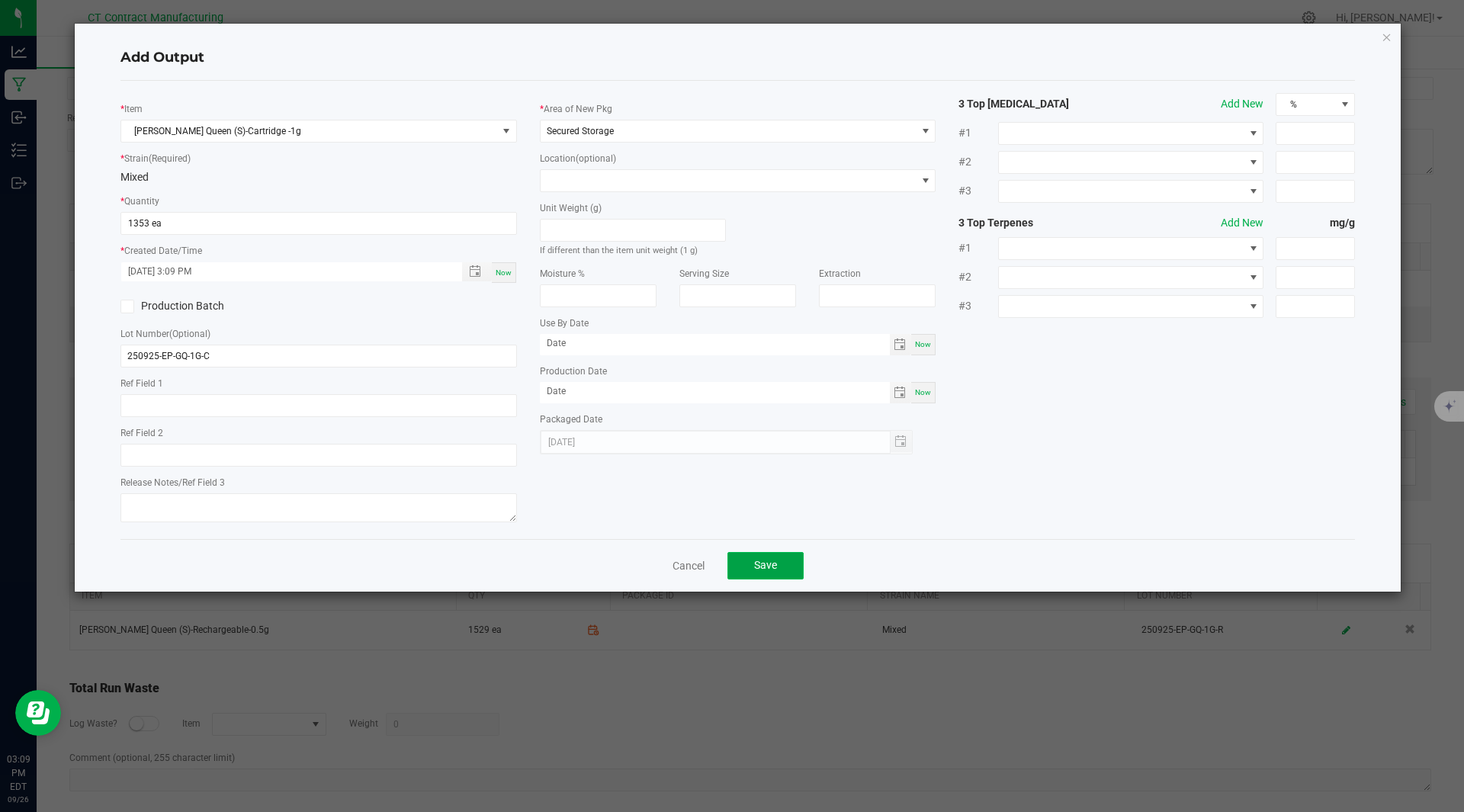
click at [753, 562] on button "Save" at bounding box center [766, 566] width 76 height 27
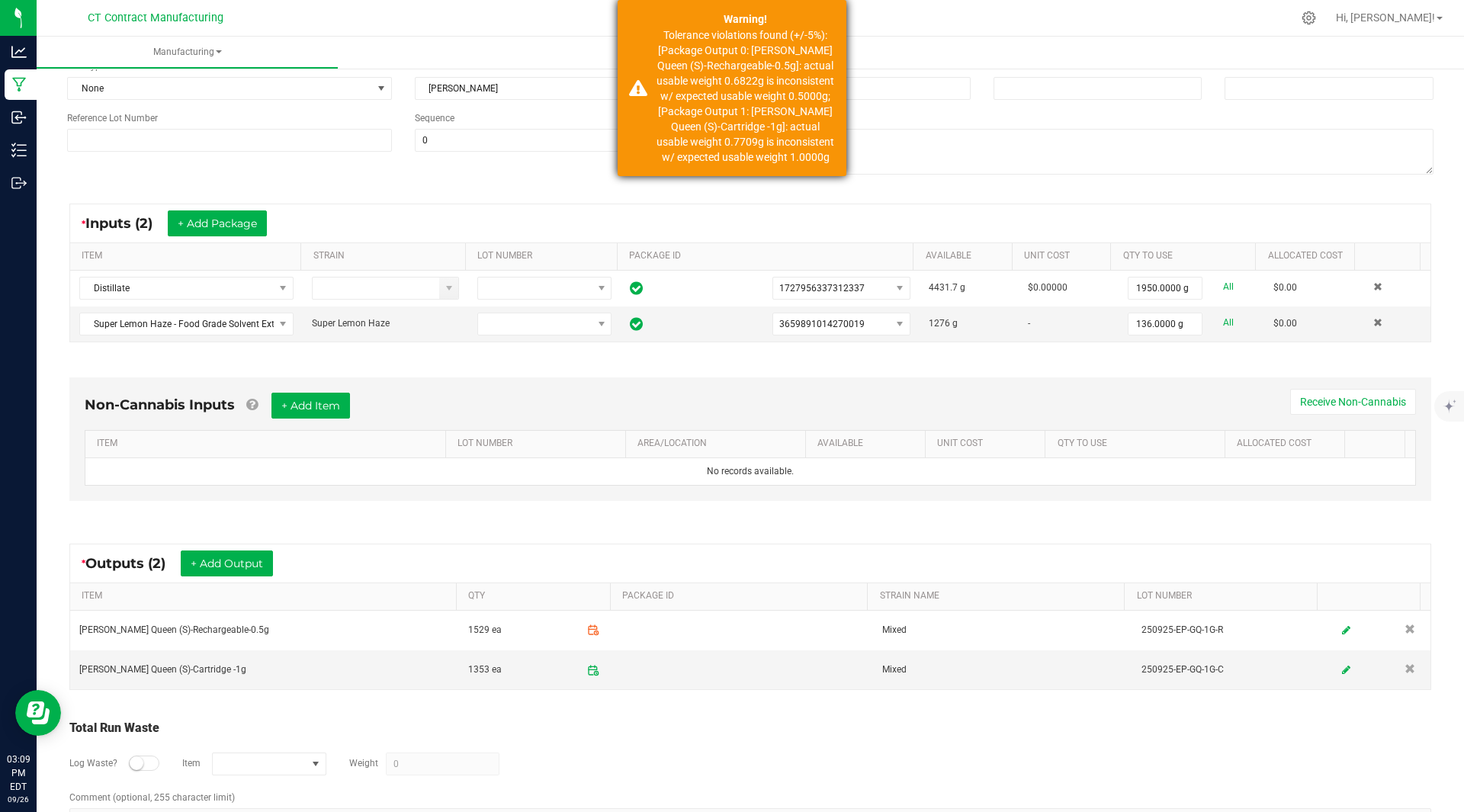
click at [772, 41] on 1 "Tolerance violations found (+/-5%): [Package Output 0: [PERSON_NAME] Queen (S)-…" at bounding box center [745, 96] width 179 height 137
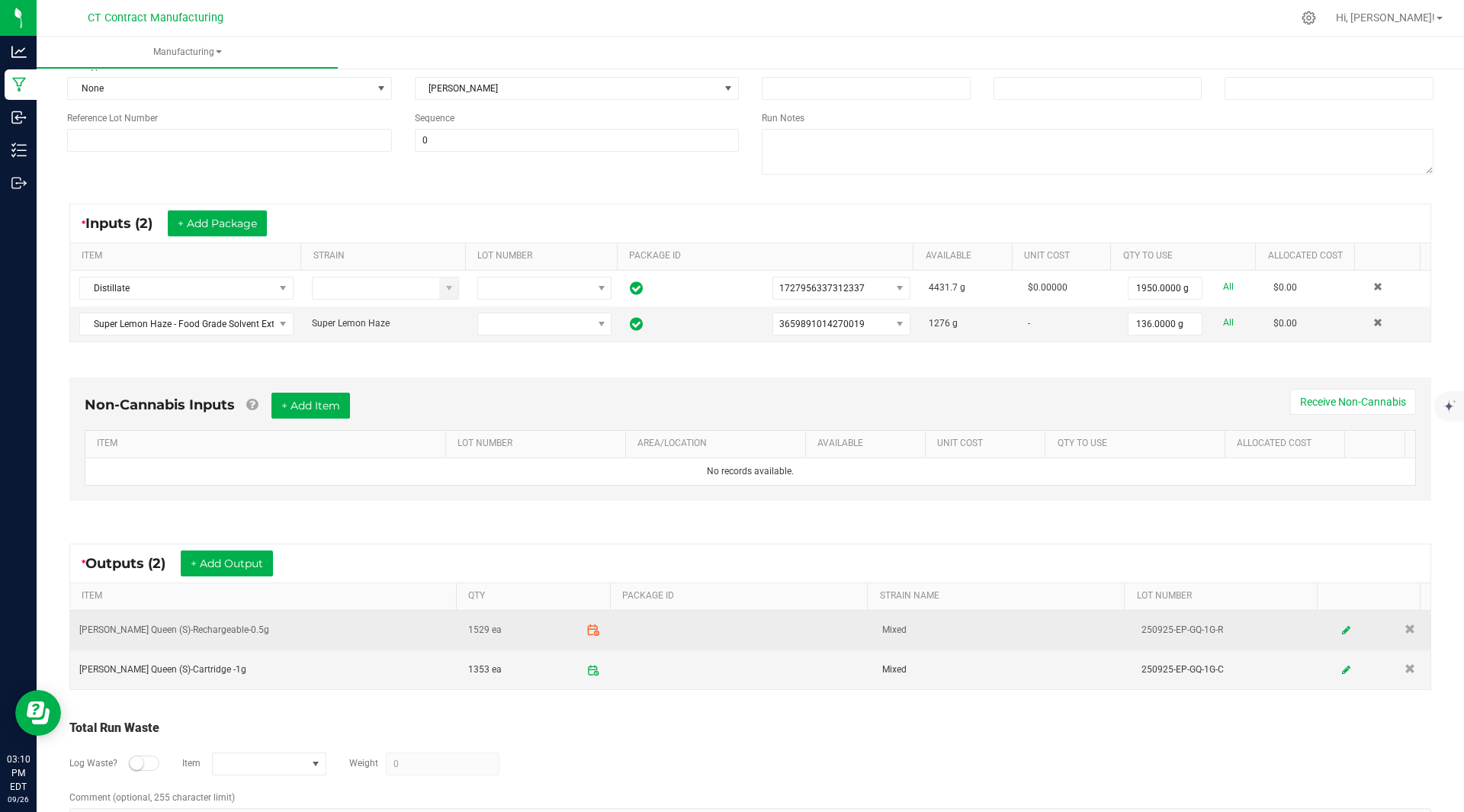
click at [586, 630] on icon at bounding box center [593, 630] width 14 height 14
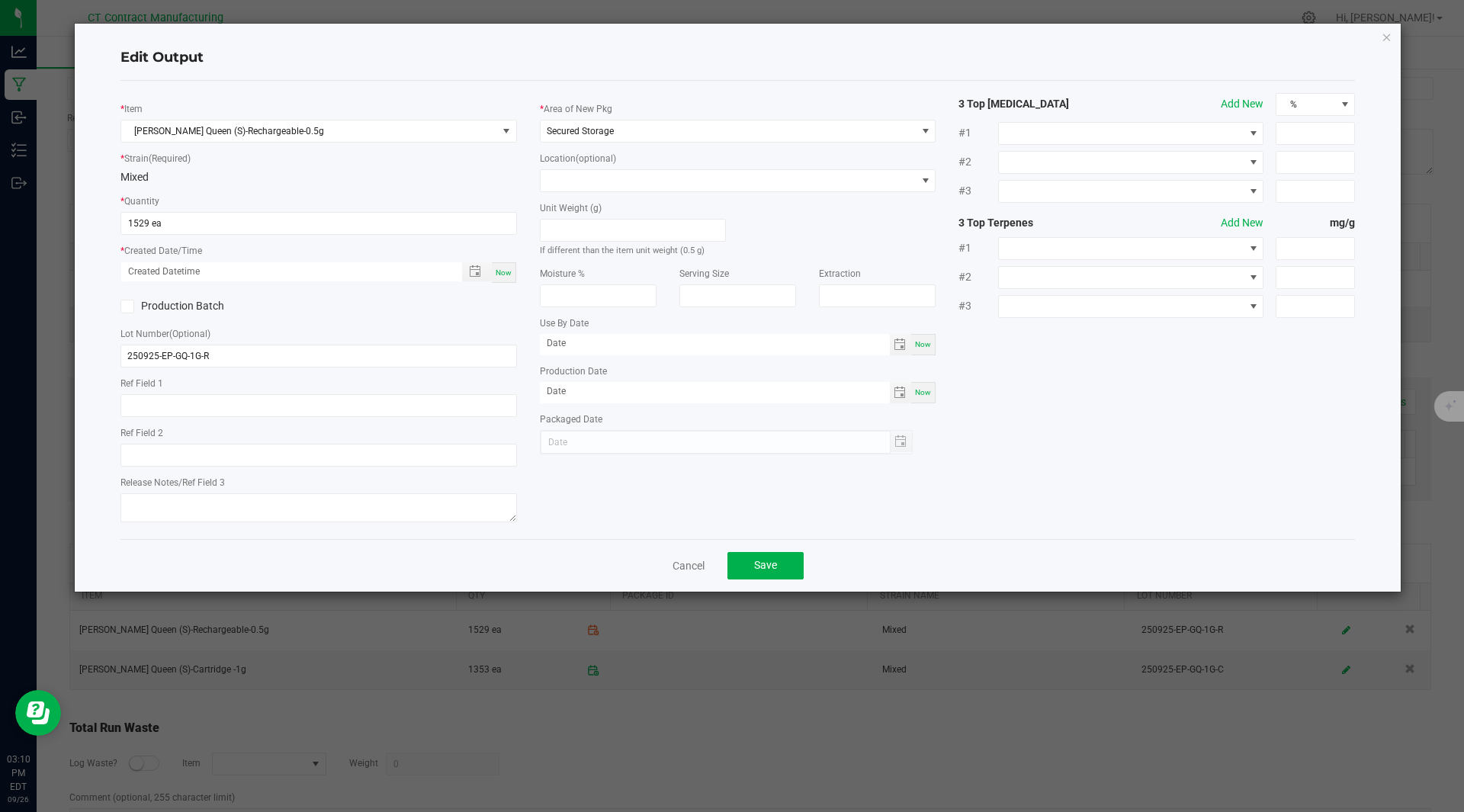
click at [505, 272] on span "Now" at bounding box center [504, 272] width 16 height 8
type input "[DATE] 3:10 PM"
type input "[DATE]"
click at [774, 558] on span "Save" at bounding box center [766, 564] width 23 height 12
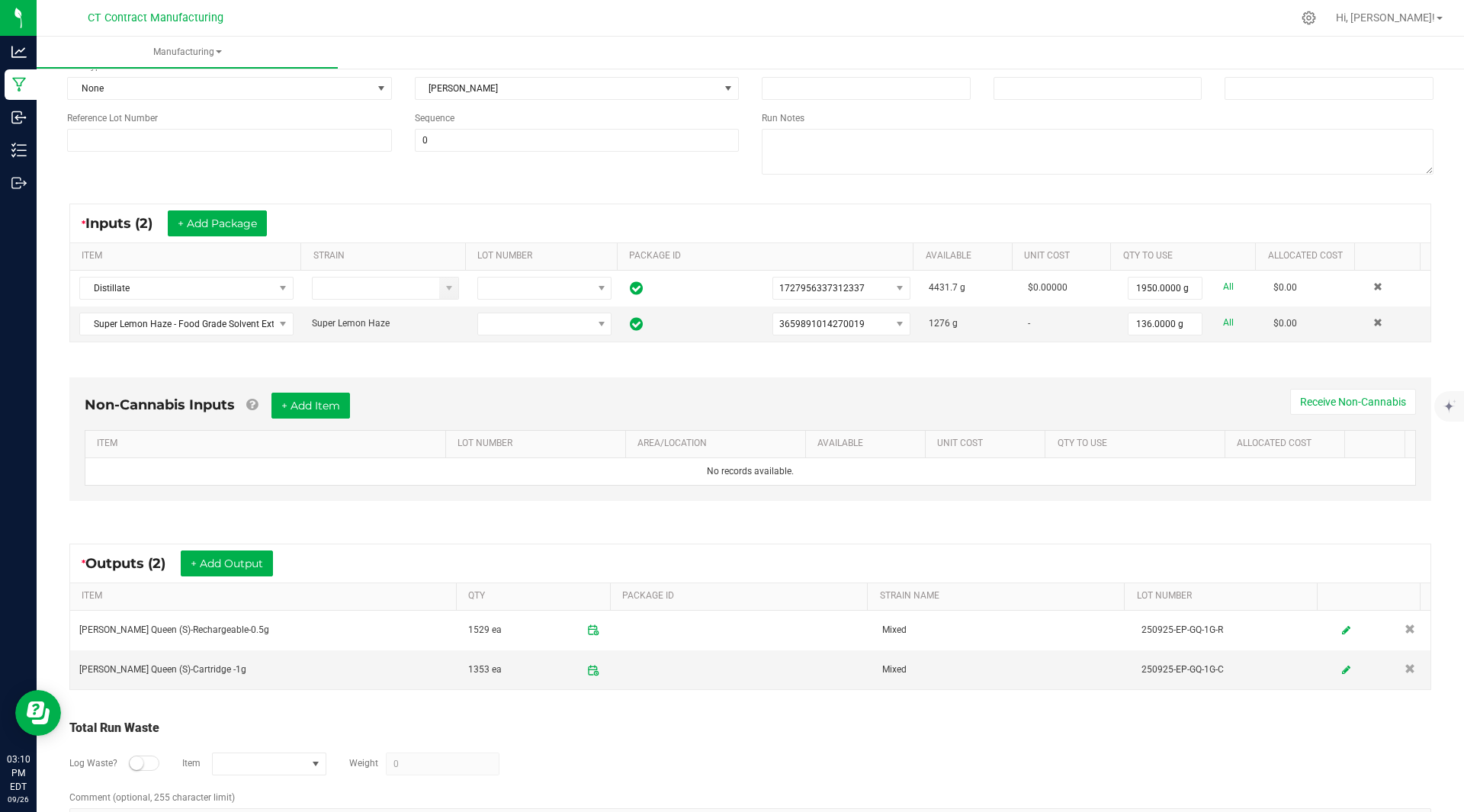
scroll to position [0, 0]
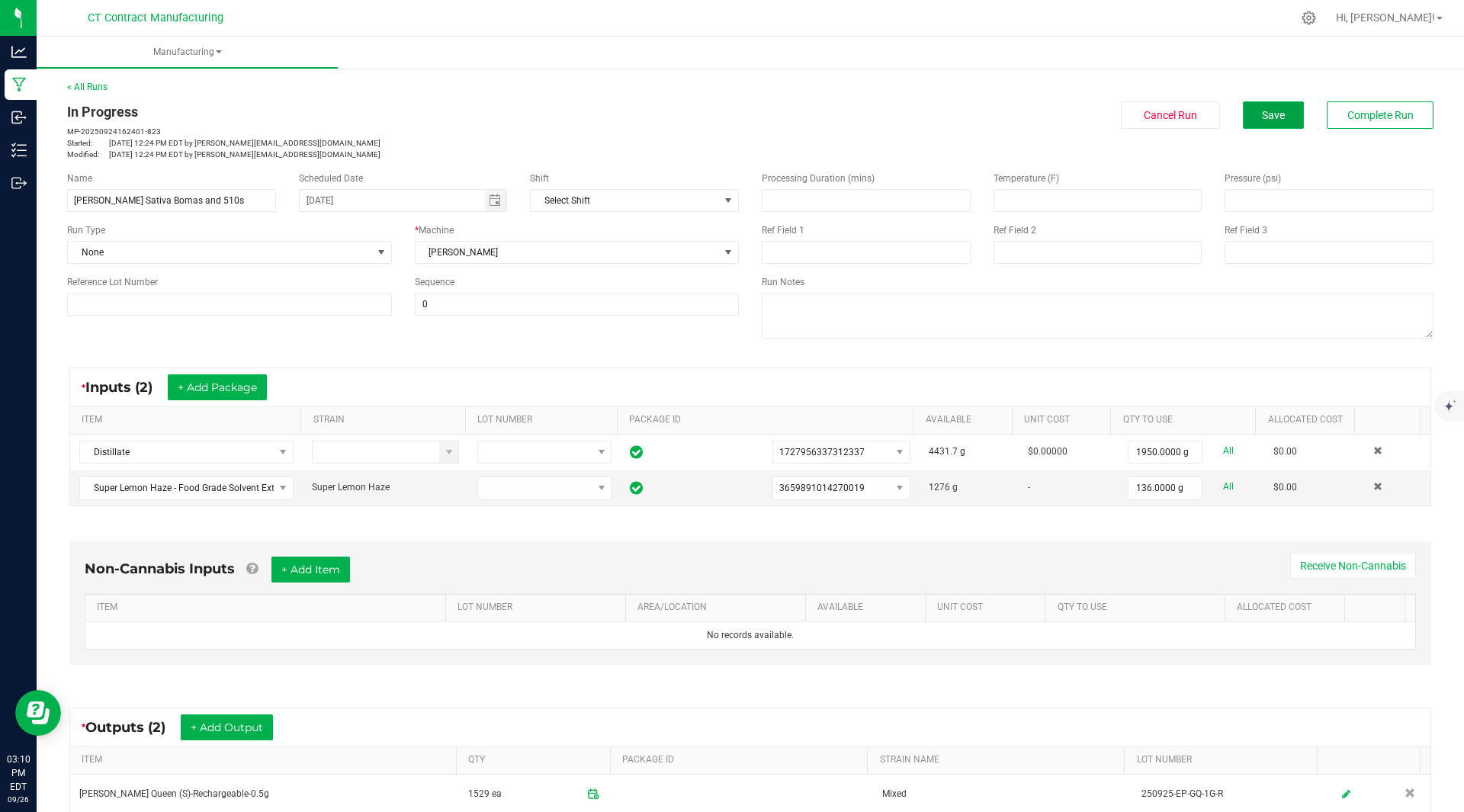
click at [1254, 101] on button "Save" at bounding box center [1273, 115] width 61 height 27
click at [1251, 126] on button "Save" at bounding box center [1273, 115] width 61 height 27
